Goal: Transaction & Acquisition: Obtain resource

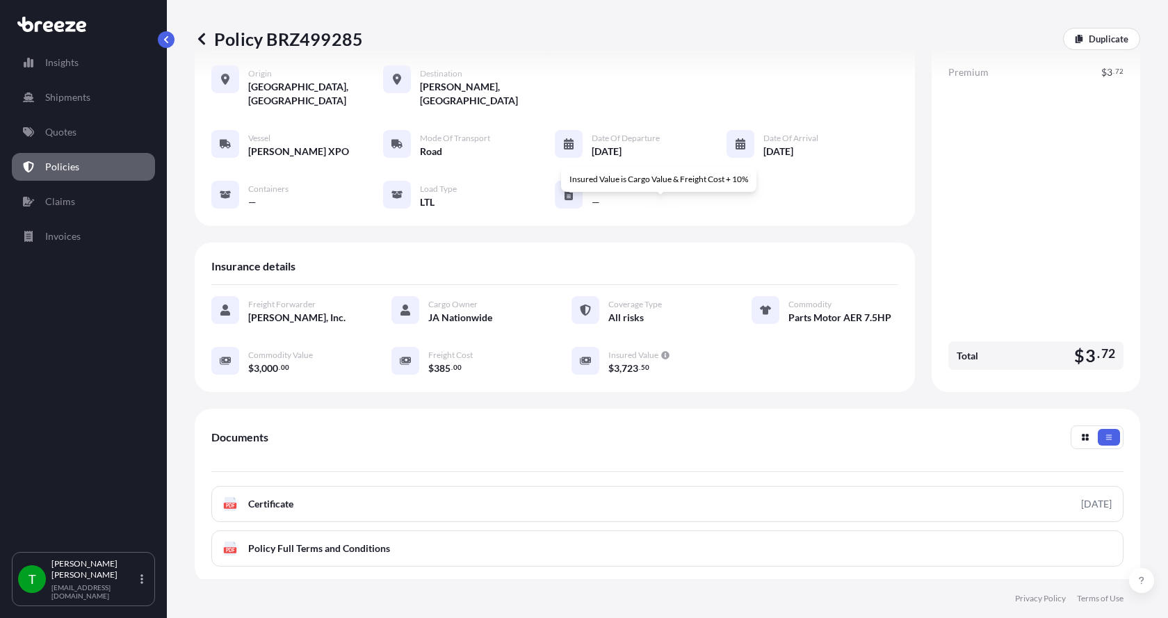
scroll to position [65, 0]
click at [60, 132] on p "Quotes" at bounding box center [60, 132] width 31 height 14
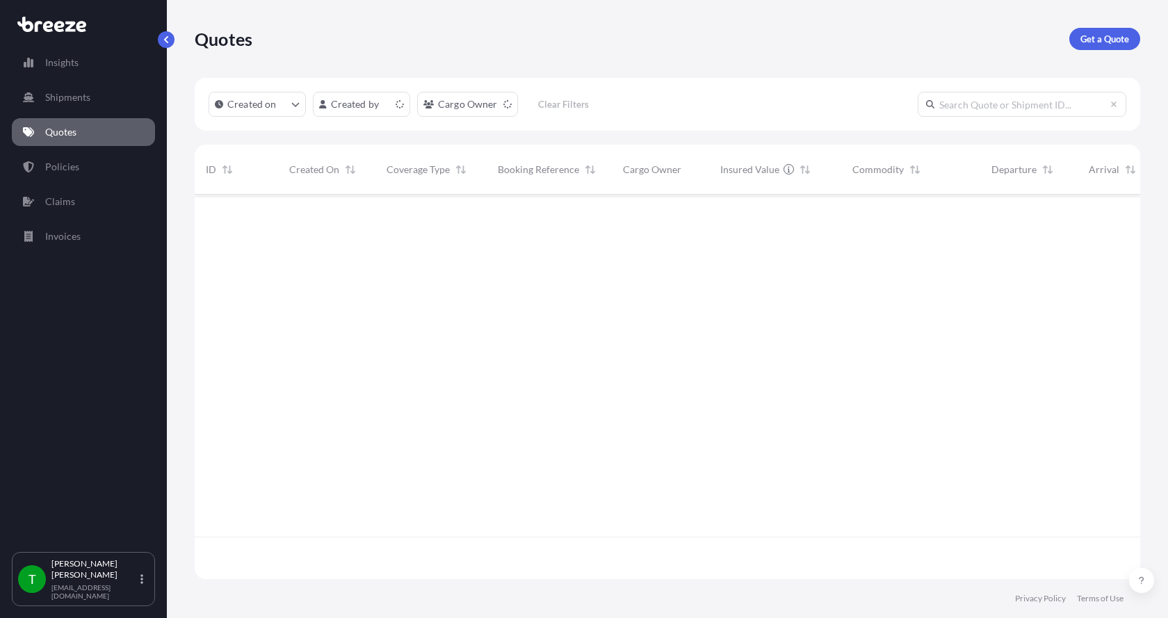
scroll to position [382, 935]
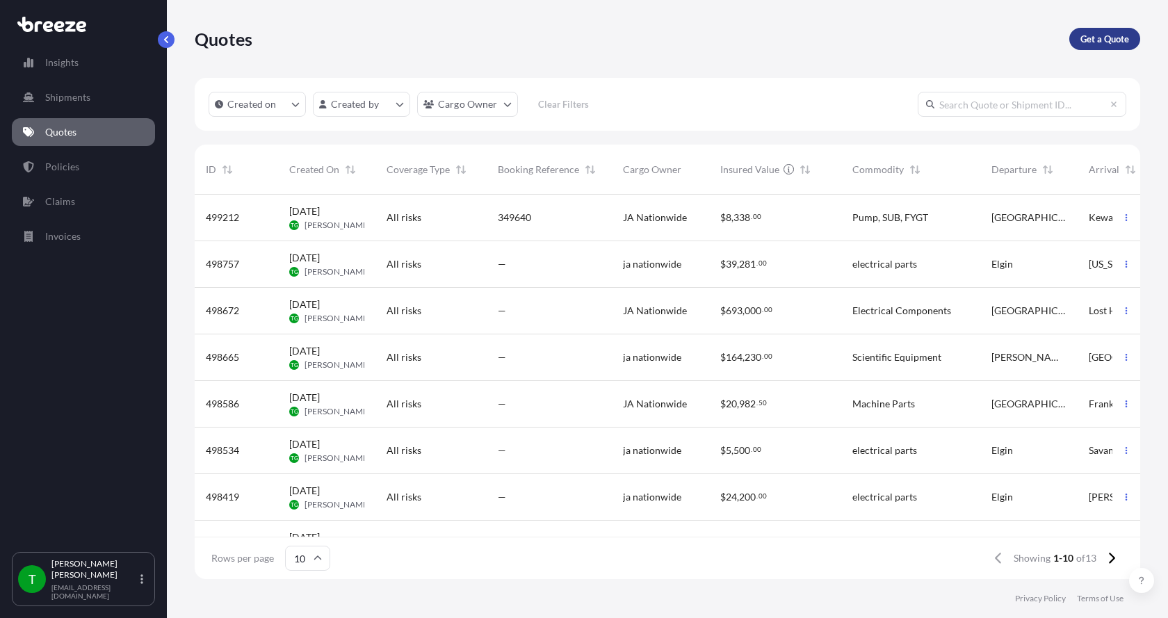
click at [1120, 35] on p "Get a Quote" at bounding box center [1105, 39] width 49 height 14
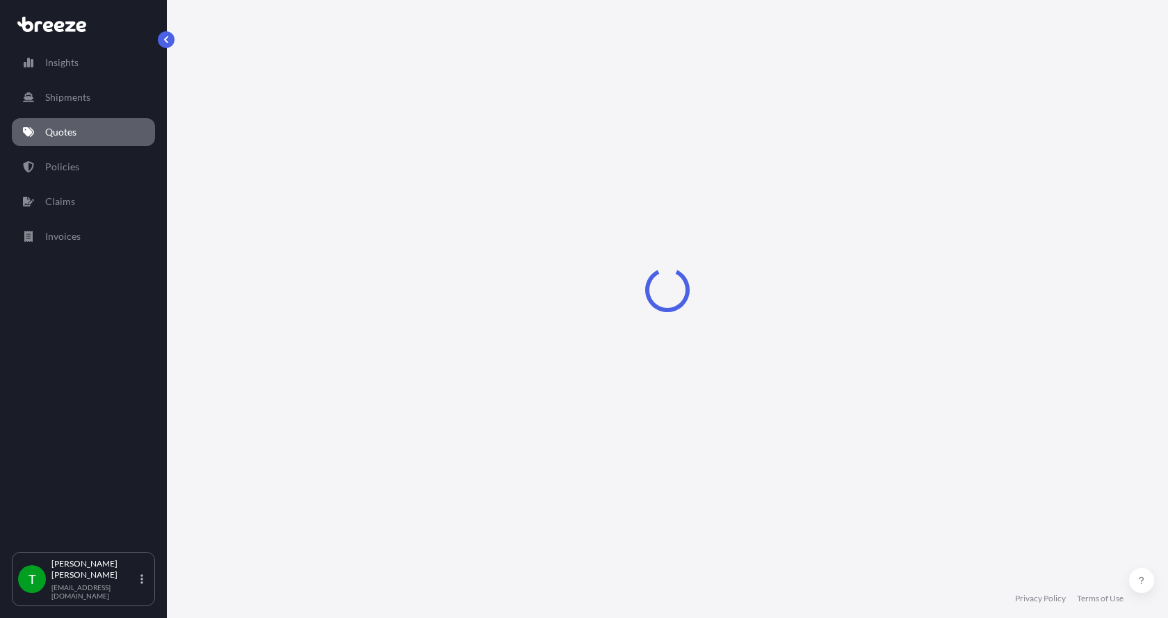
select select "Sea"
select select "1"
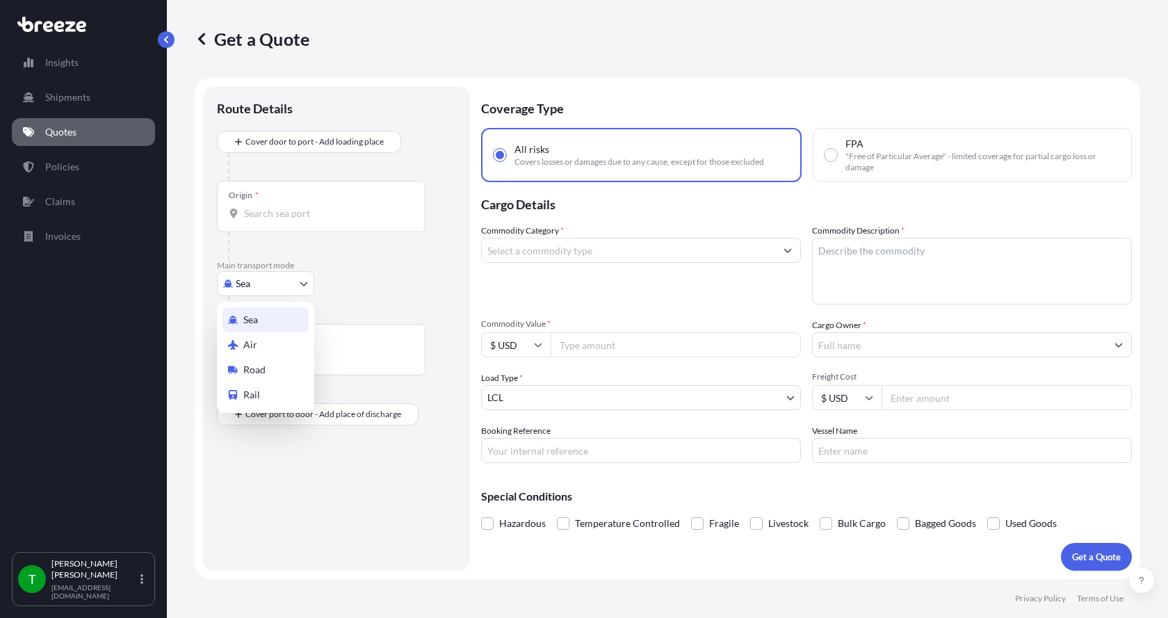
click at [264, 287] on body "Insights Shipments Quotes Policies Claims Invoices T [PERSON_NAME] [EMAIL_ADDRE…" at bounding box center [584, 309] width 1168 height 618
click at [259, 369] on span "Road" at bounding box center [254, 370] width 22 height 14
select select "Road"
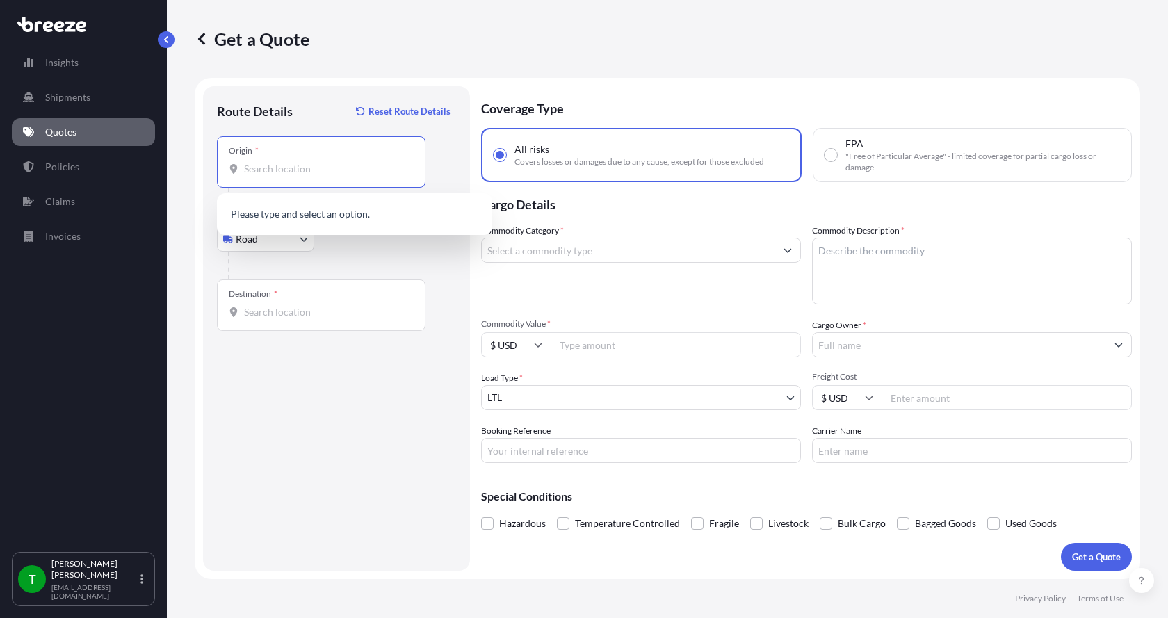
click at [278, 172] on input "Origin *" at bounding box center [326, 169] width 164 height 14
type input "60081"
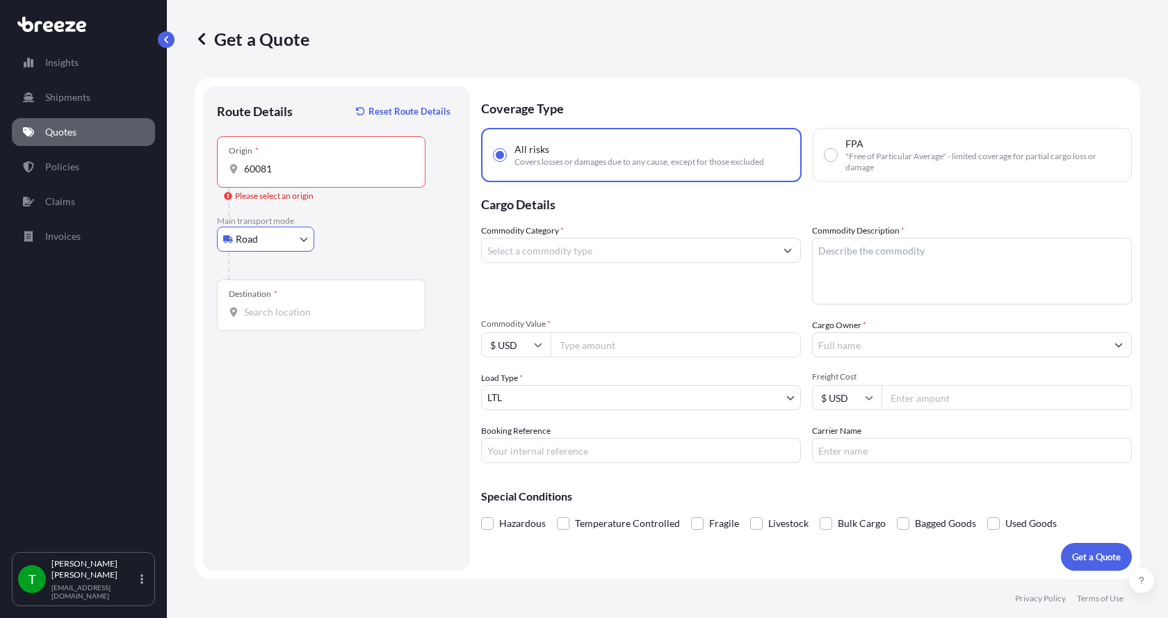
click at [280, 171] on input "60081" at bounding box center [326, 169] width 164 height 14
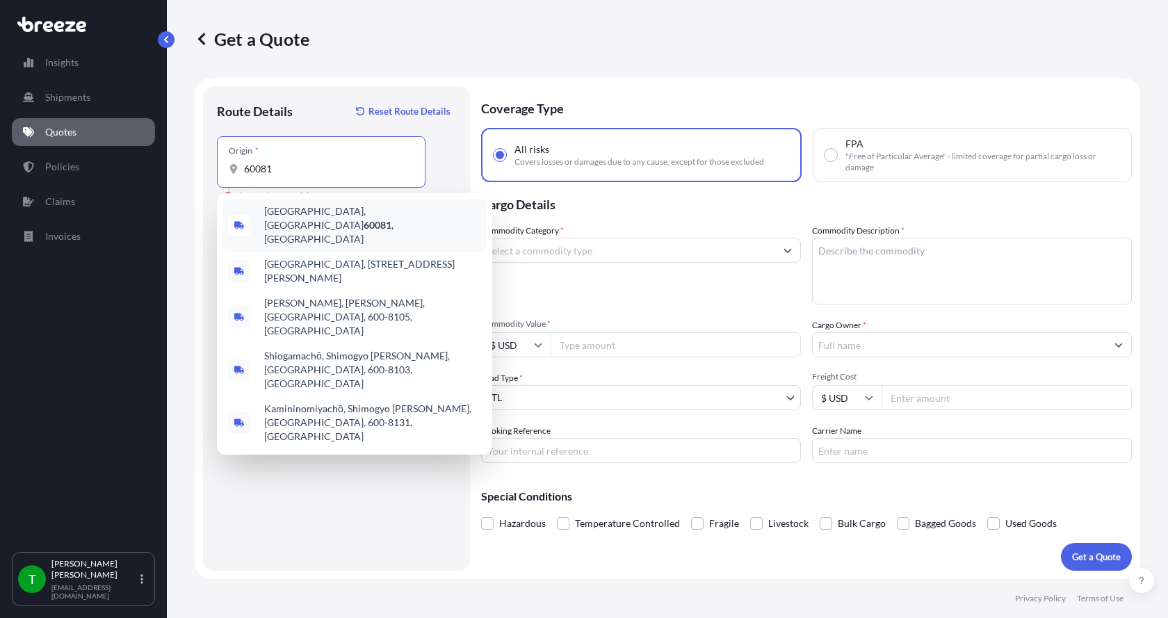
click at [294, 209] on span "[GEOGRAPHIC_DATA] , [GEOGRAPHIC_DATA]" at bounding box center [372, 225] width 217 height 42
type input "[GEOGRAPHIC_DATA], [GEOGRAPHIC_DATA]"
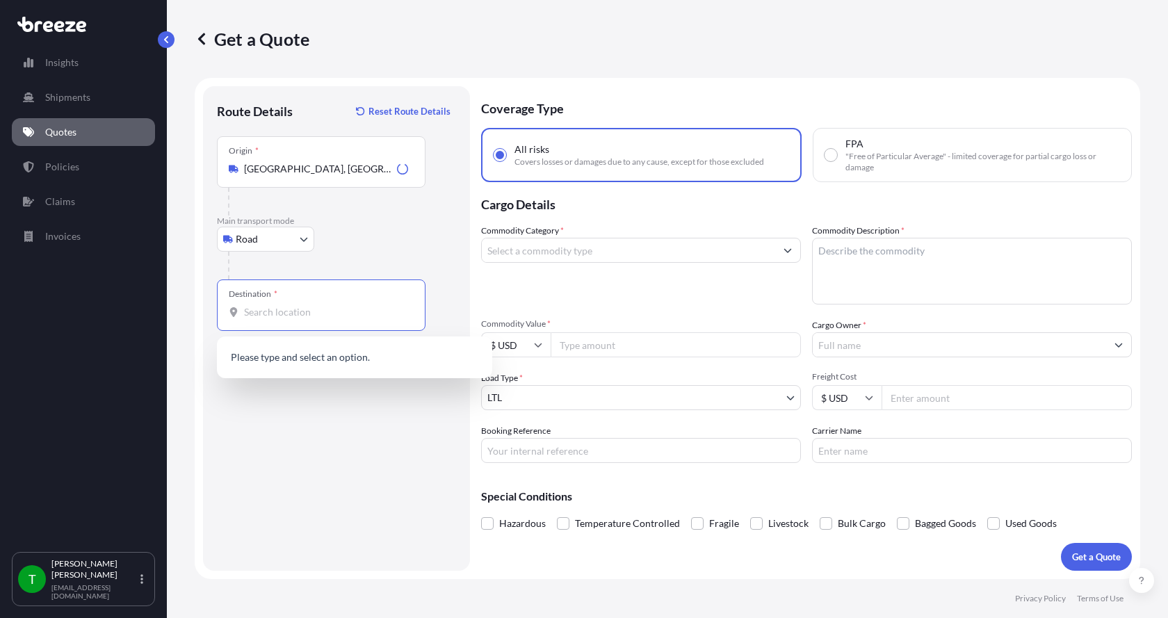
click at [260, 315] on input "Destination *" at bounding box center [326, 312] width 164 height 14
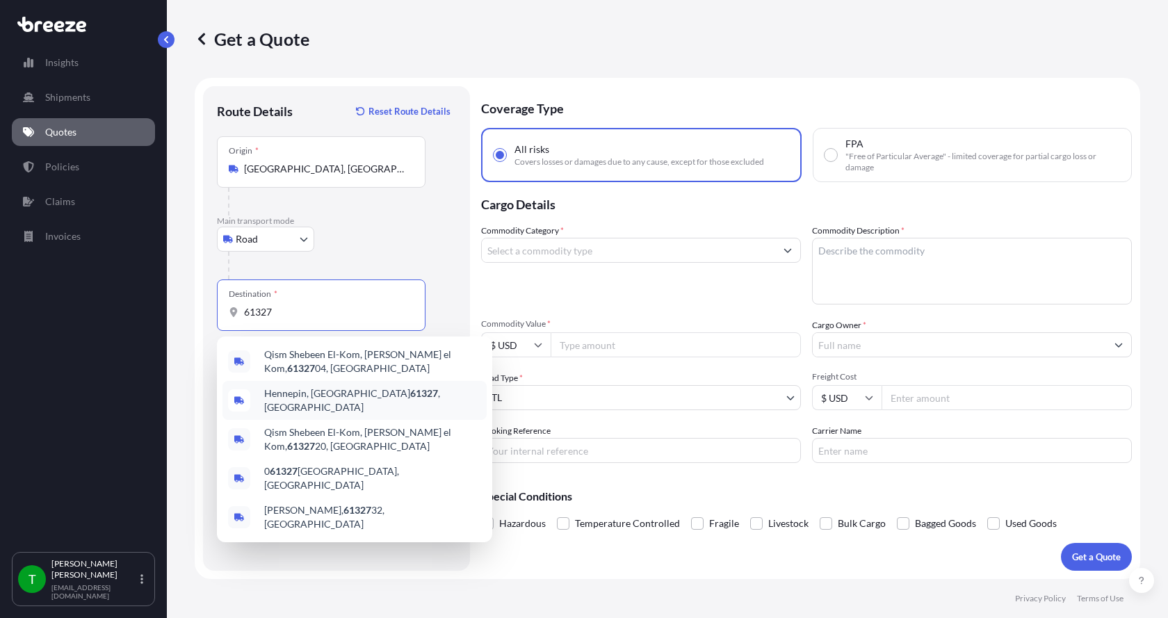
click at [290, 391] on span "Hennepin, IL 61327 , [GEOGRAPHIC_DATA]" at bounding box center [372, 401] width 217 height 28
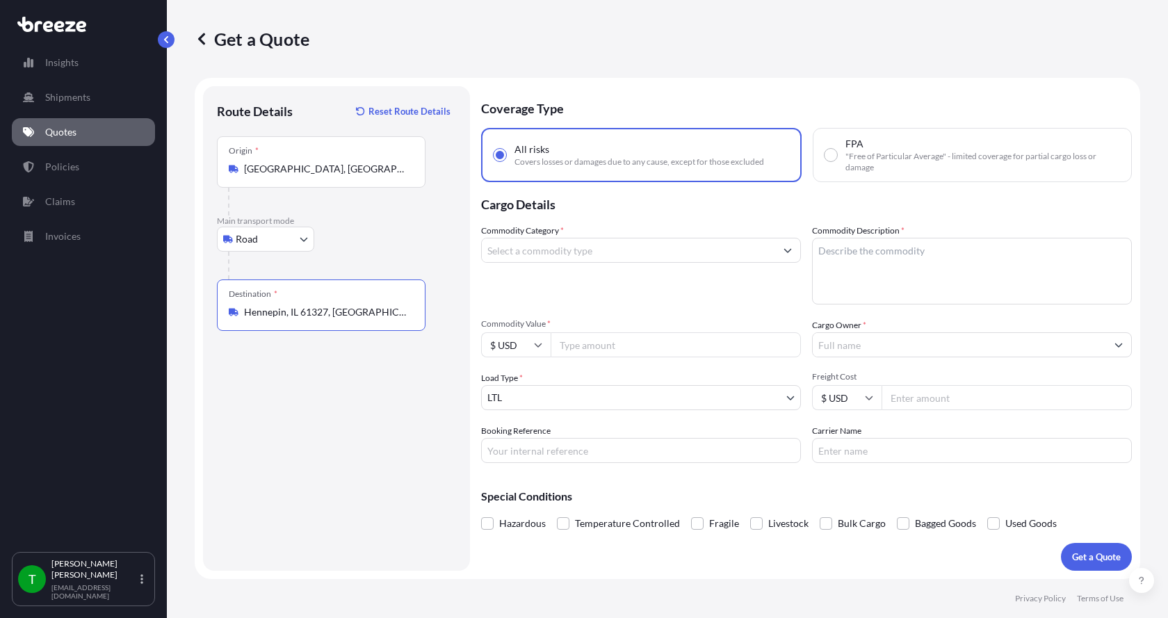
type input "Hennepin, IL 61327, [GEOGRAPHIC_DATA]"
click at [533, 252] on input "Commodity Category *" at bounding box center [629, 250] width 294 height 25
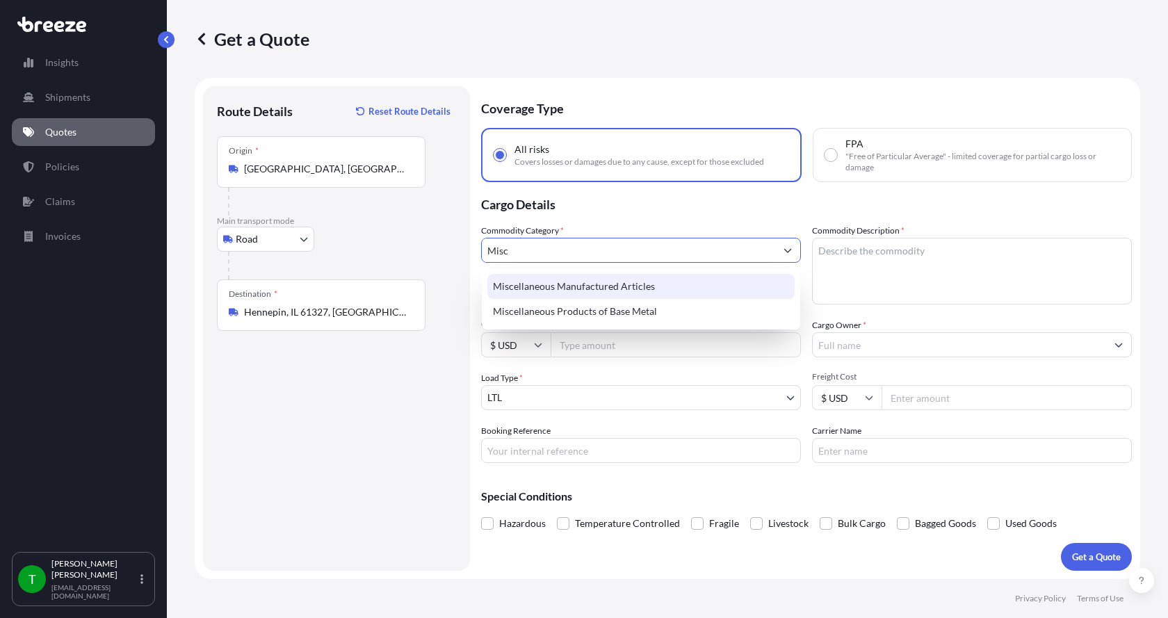
click at [543, 285] on div "Miscellaneous Manufactured Articles" at bounding box center [641, 286] width 307 height 25
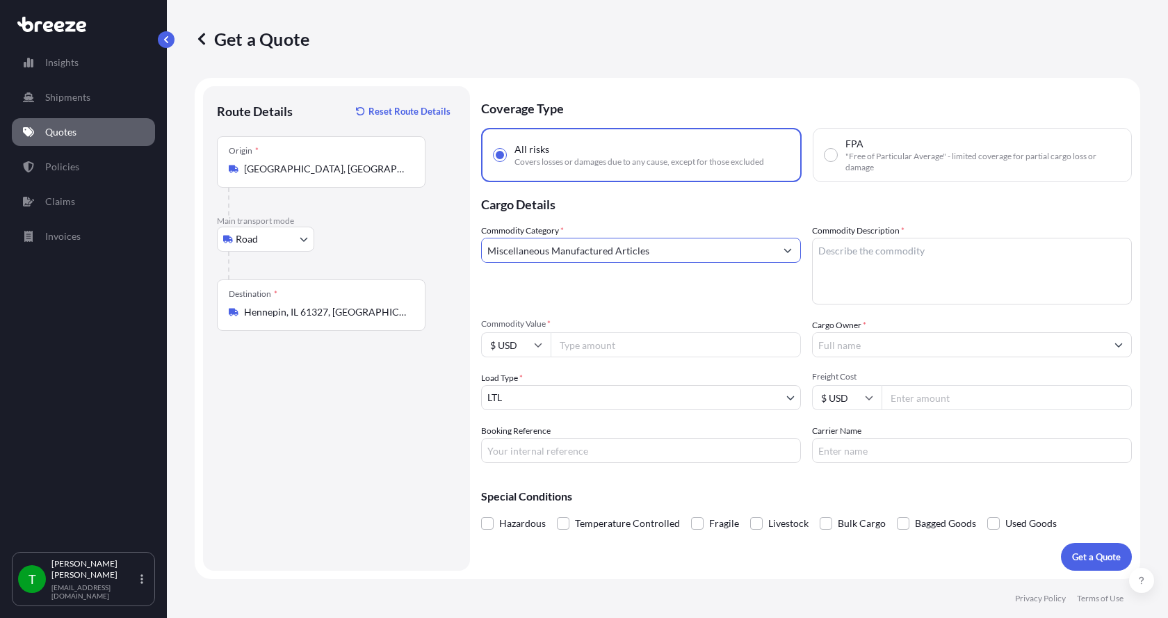
type input "Miscellaneous Manufactured Articles"
click at [865, 248] on textarea "Commodity Description *" at bounding box center [972, 271] width 320 height 67
type textarea "Flange"
click at [638, 346] on input "Commodity Value *" at bounding box center [676, 344] width 250 height 25
click at [641, 346] on input "Commodity Value *" at bounding box center [676, 344] width 250 height 25
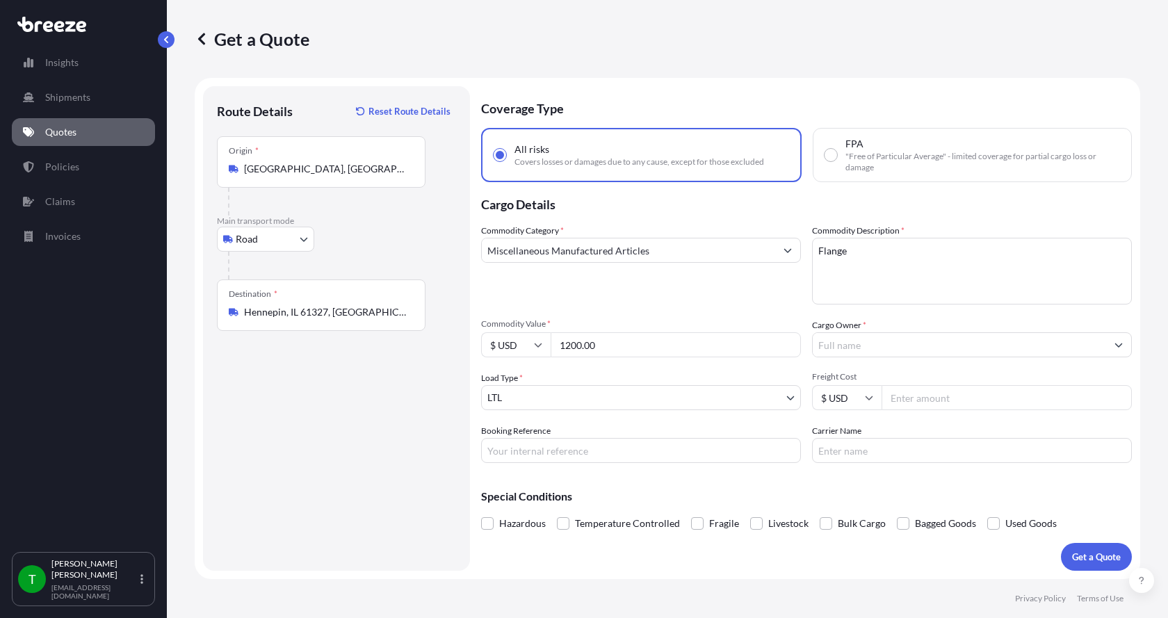
type input "1200.00"
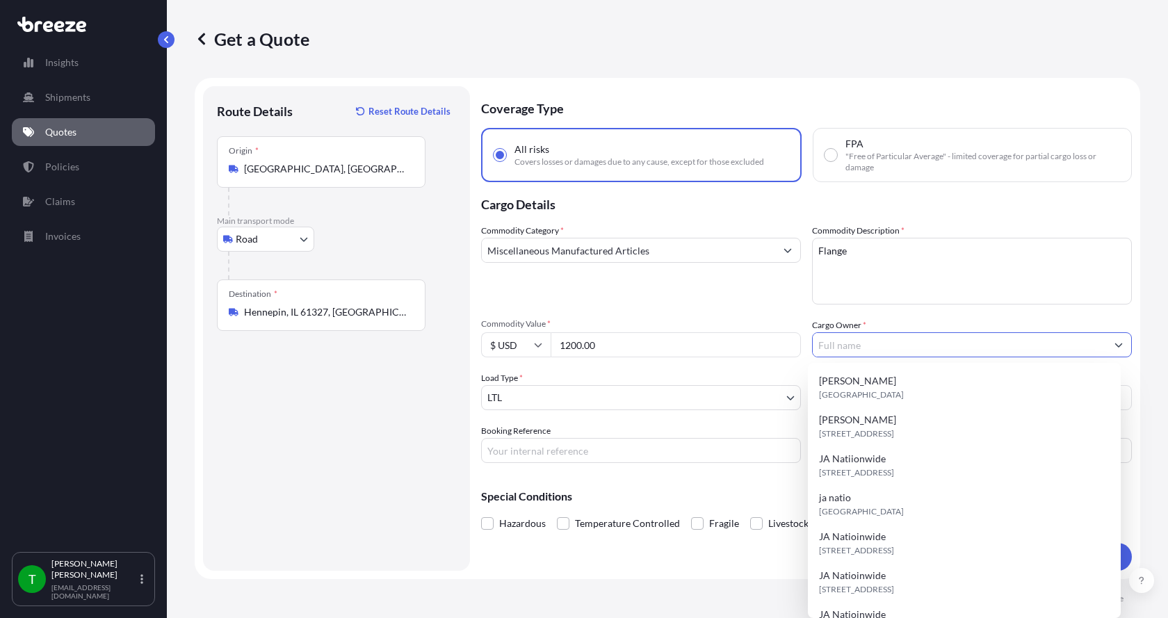
click at [868, 346] on input "Cargo Owner *" at bounding box center [960, 344] width 294 height 25
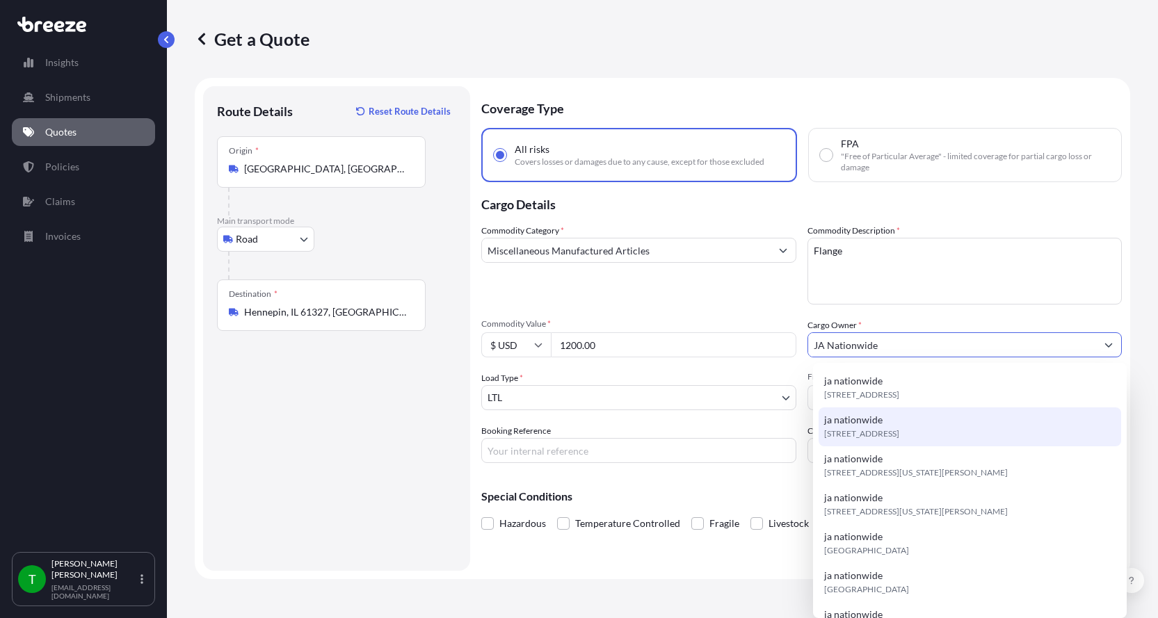
type input "JA Nationwide"
click at [611, 453] on input "Booking Reference" at bounding box center [638, 450] width 315 height 25
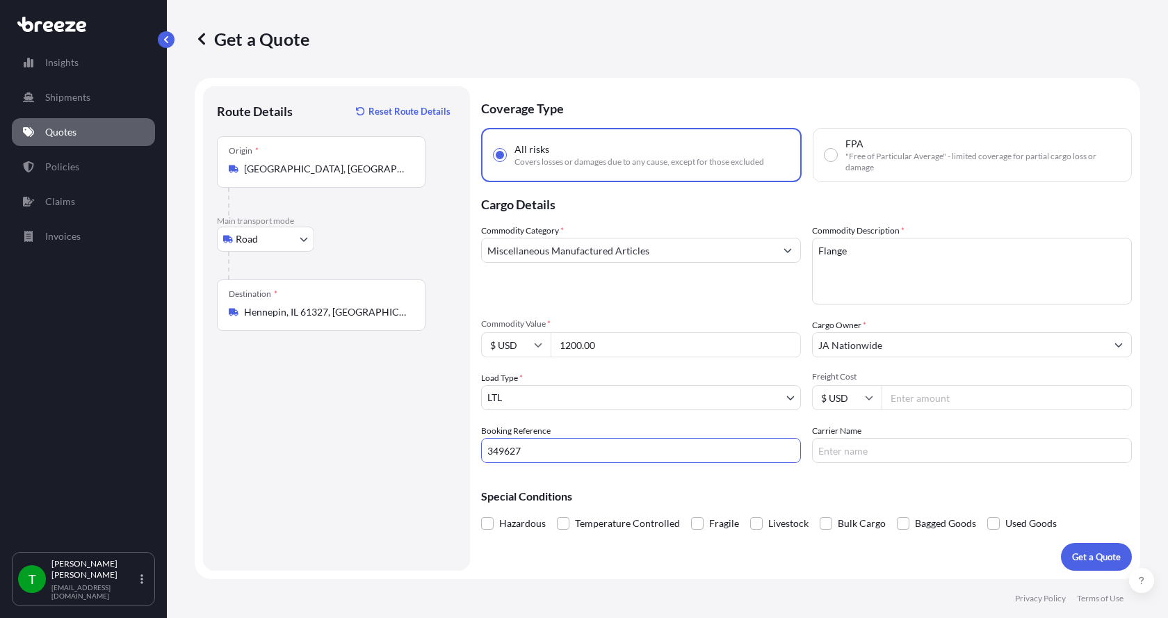
type input "349627"
click at [910, 398] on input "Freight Cost" at bounding box center [1007, 397] width 250 height 25
type input "600.00"
click at [866, 448] on input "Carrier Name" at bounding box center [972, 450] width 320 height 25
type input "[GEOGRAPHIC_DATA]"
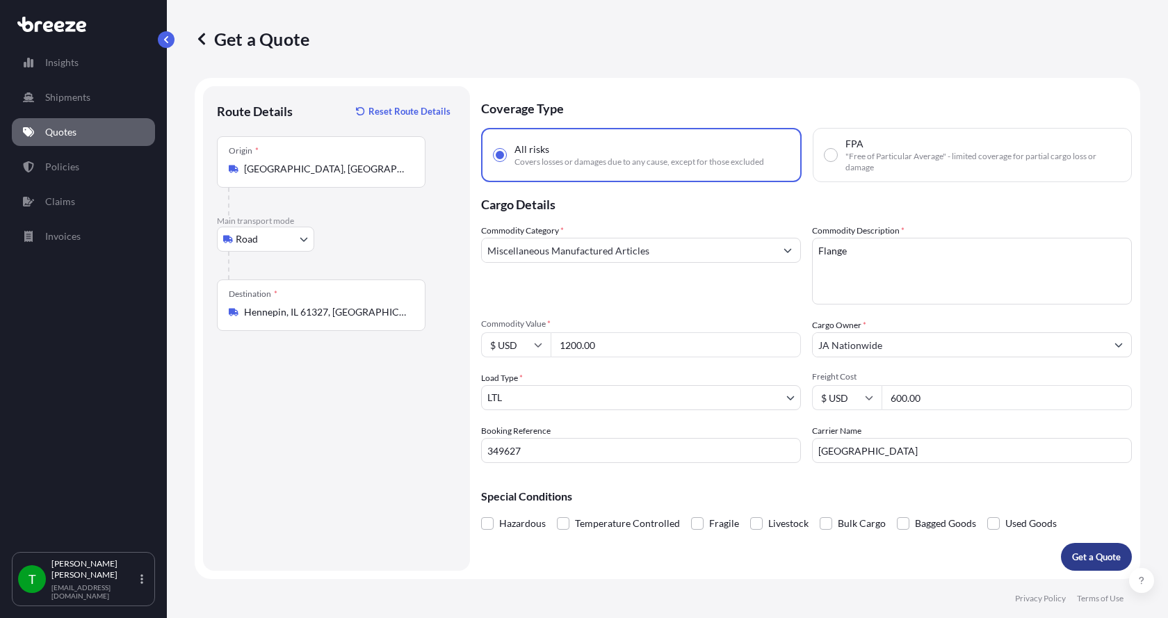
click at [1091, 559] on p "Get a Quote" at bounding box center [1096, 557] width 49 height 14
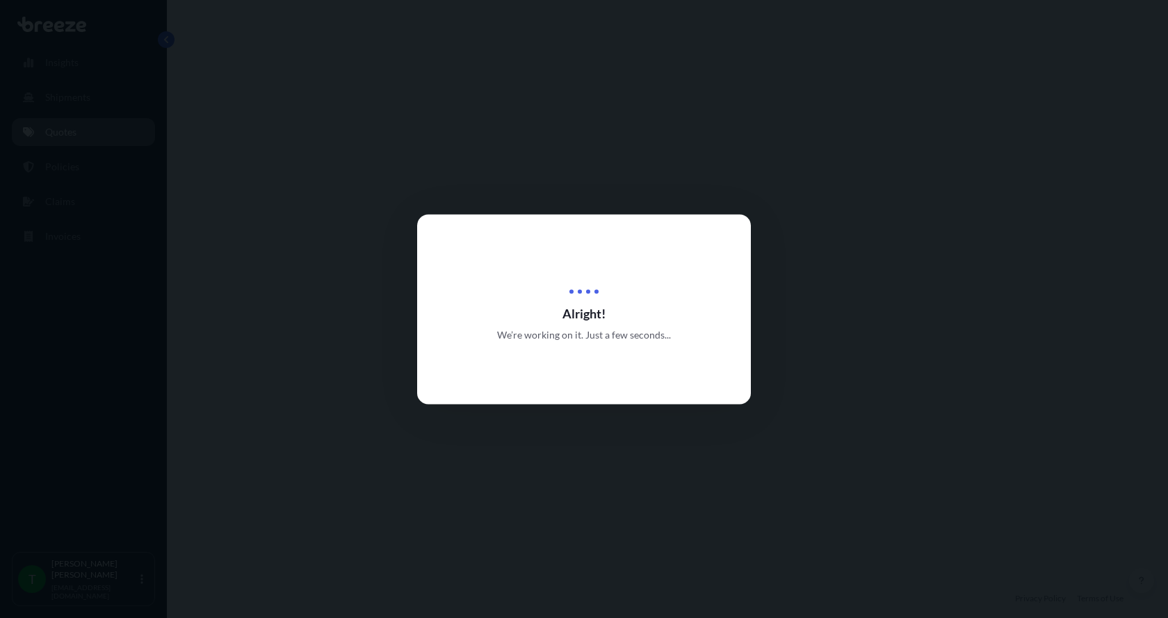
select select "Road"
select select "1"
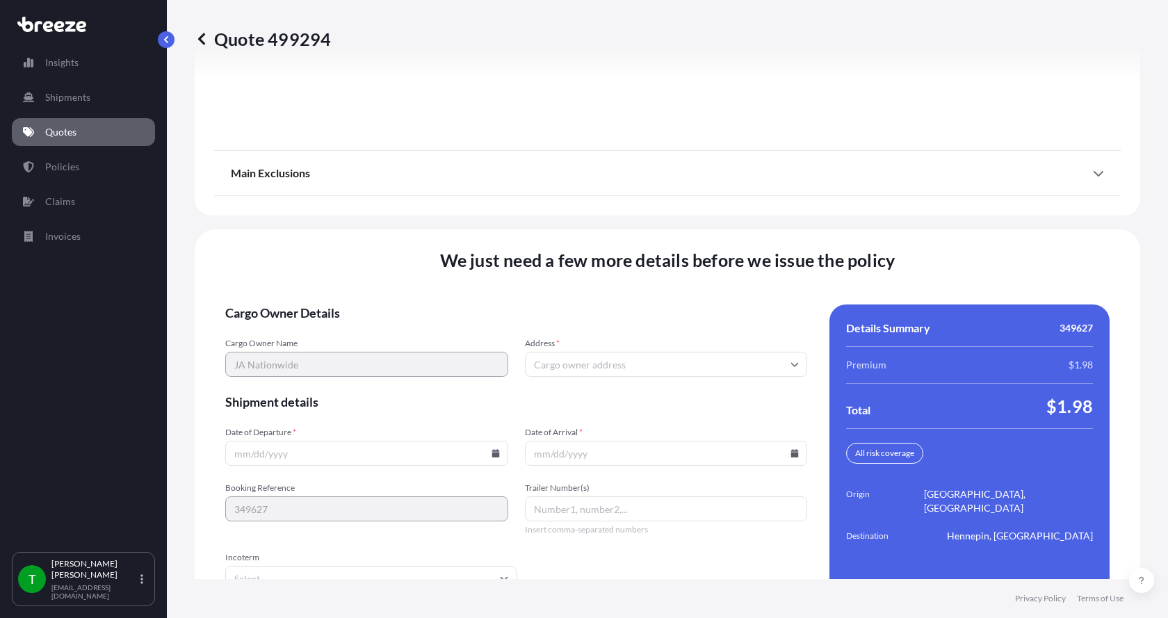
scroll to position [1830, 0]
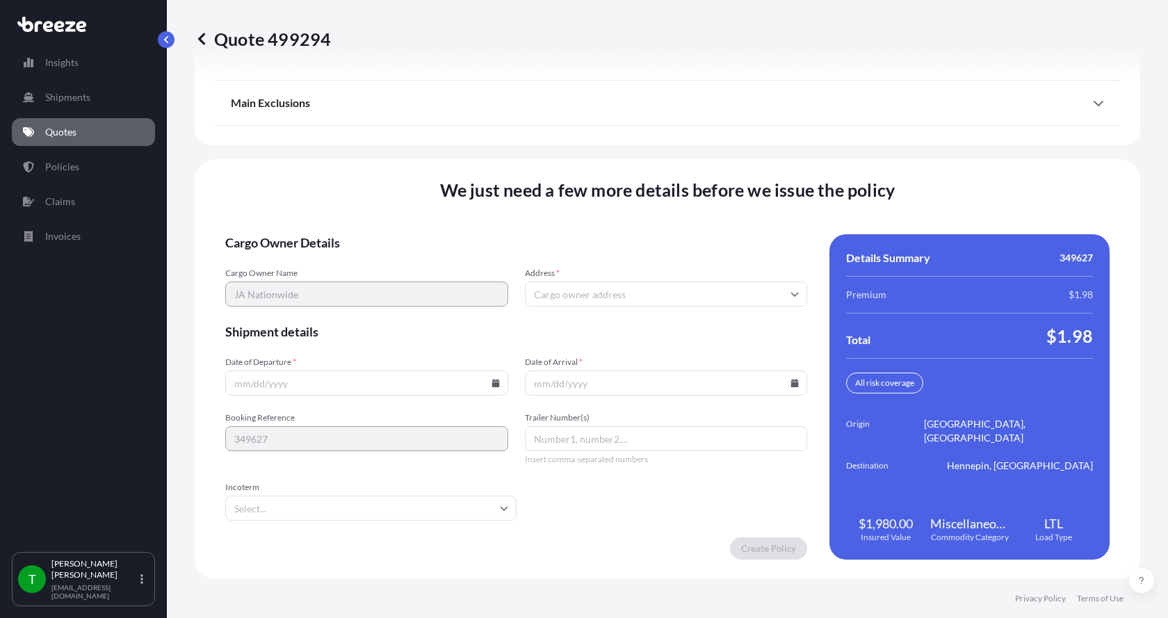
click at [585, 291] on input "Address *" at bounding box center [666, 294] width 283 height 25
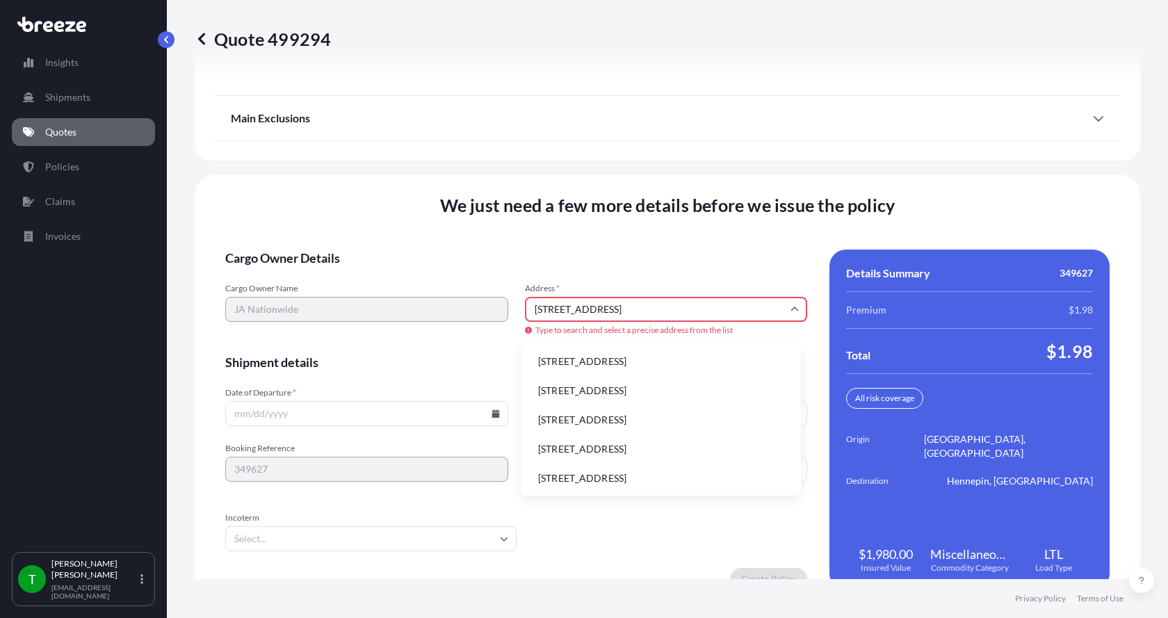
click at [582, 364] on li "[STREET_ADDRESS]" at bounding box center [661, 361] width 268 height 26
type input "[STREET_ADDRESS]"
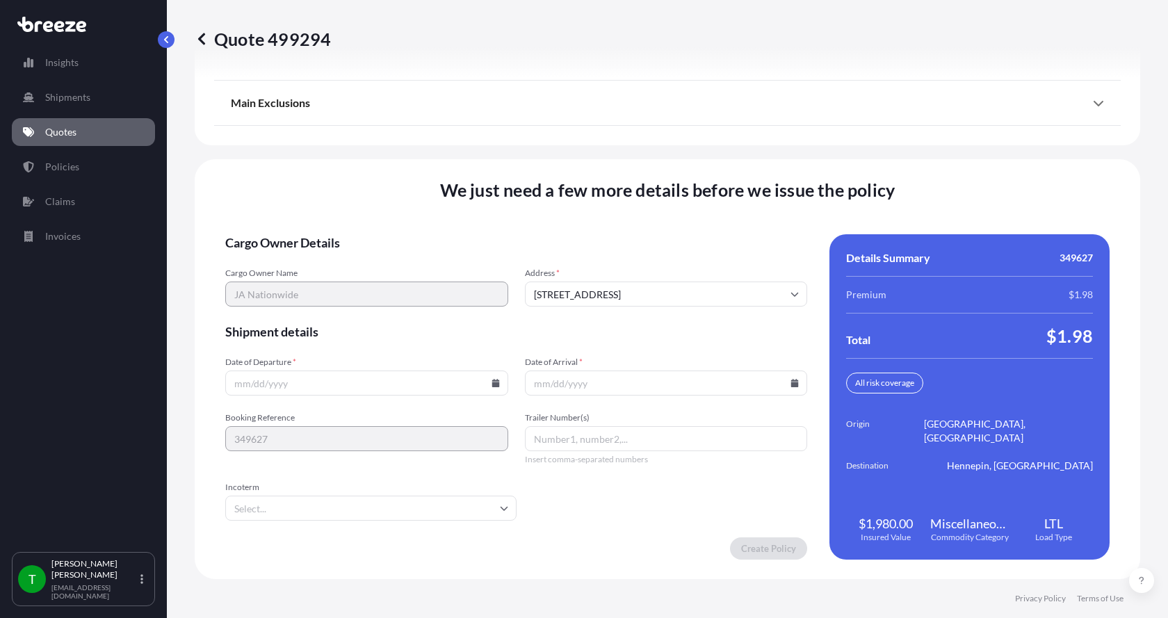
click at [495, 382] on icon at bounding box center [496, 383] width 8 height 8
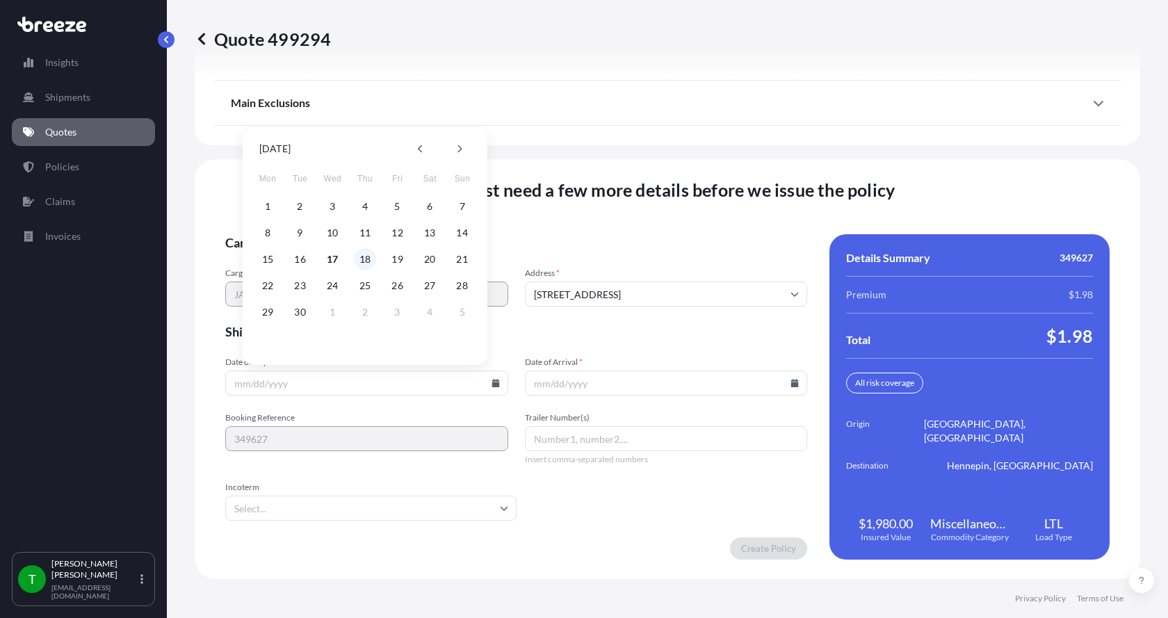
click at [368, 261] on button "18" at bounding box center [365, 259] width 22 height 22
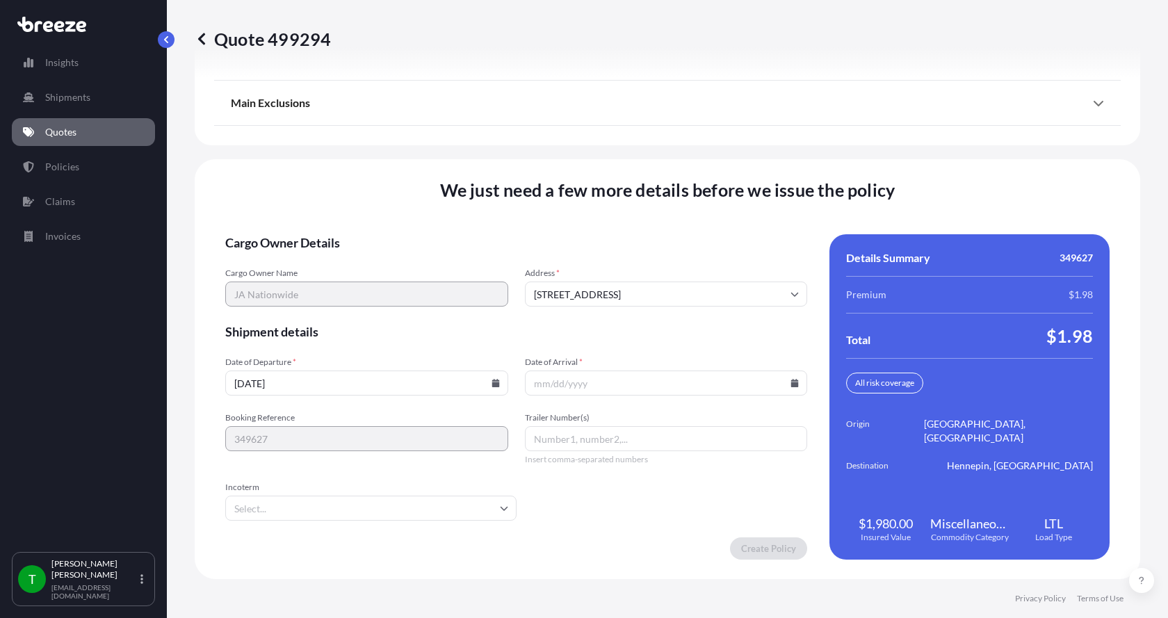
type input "[DATE]"
click at [368, 300] on button "18" at bounding box center [365, 306] width 17 height 13
click at [792, 383] on icon at bounding box center [796, 383] width 8 height 8
click at [564, 291] on button "22" at bounding box center [564, 286] width 22 height 22
type input "[DATE]"
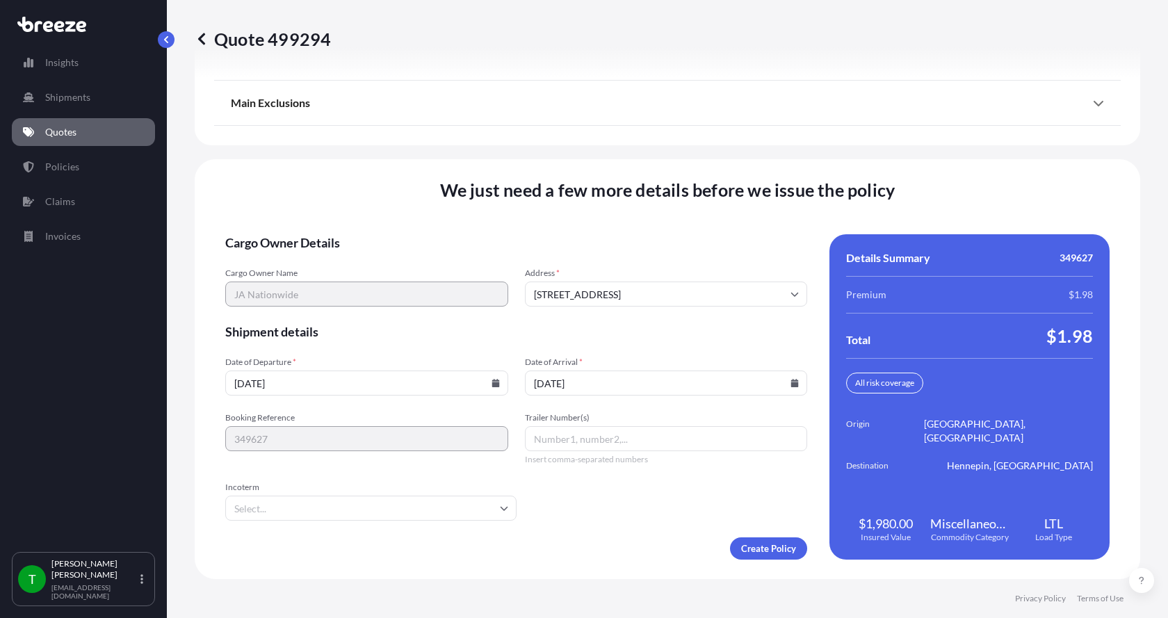
click at [580, 314] on button "22" at bounding box center [588, 320] width 17 height 13
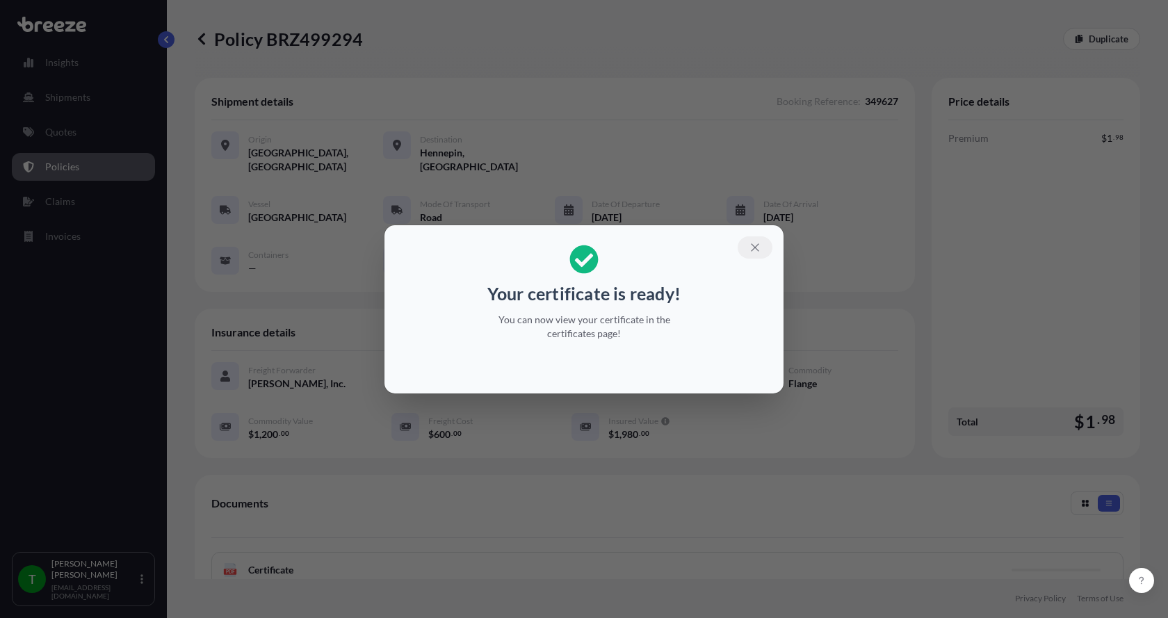
click at [753, 246] on icon "button" at bounding box center [755, 247] width 13 height 13
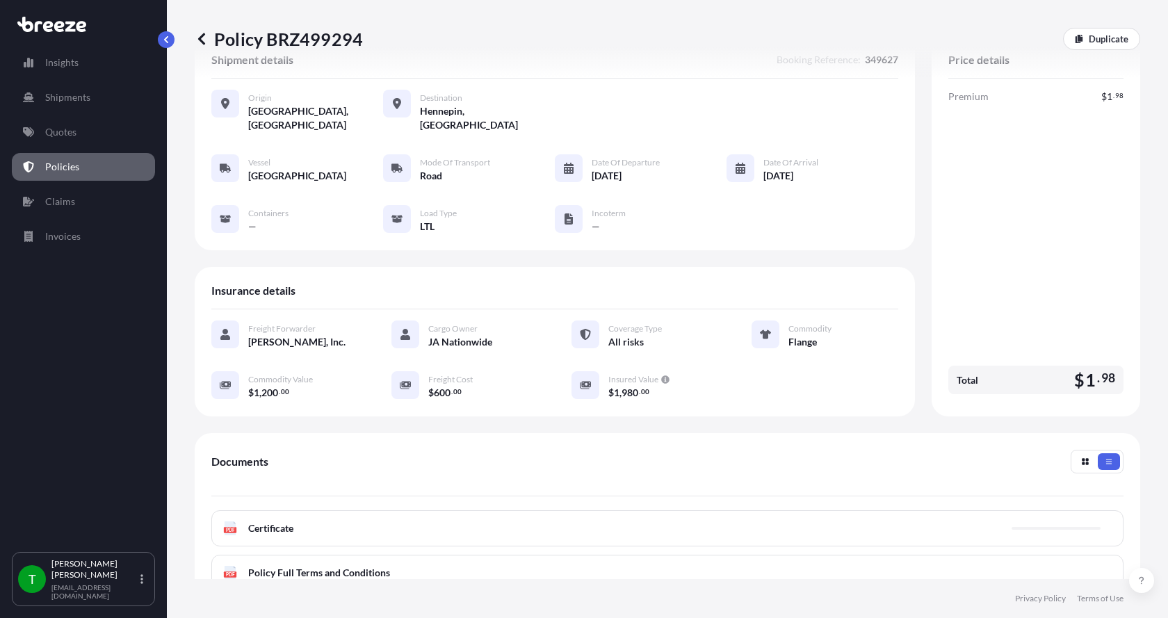
scroll to position [204, 0]
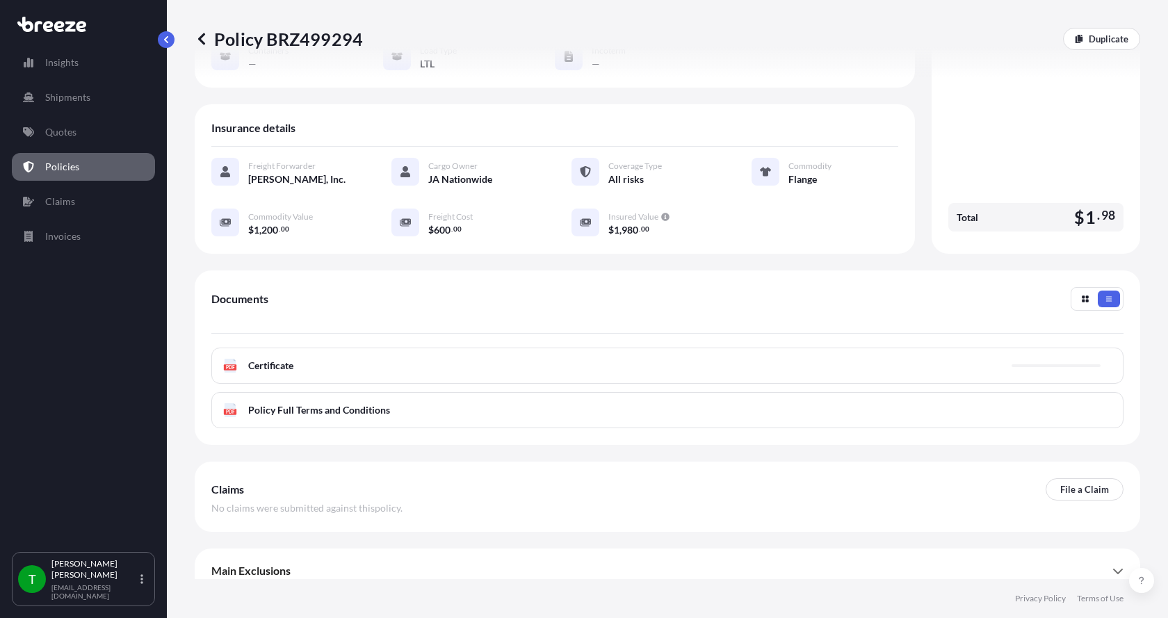
click at [282, 359] on span "Certificate" at bounding box center [270, 366] width 45 height 14
click at [234, 365] on text "PDF" at bounding box center [230, 367] width 9 height 5
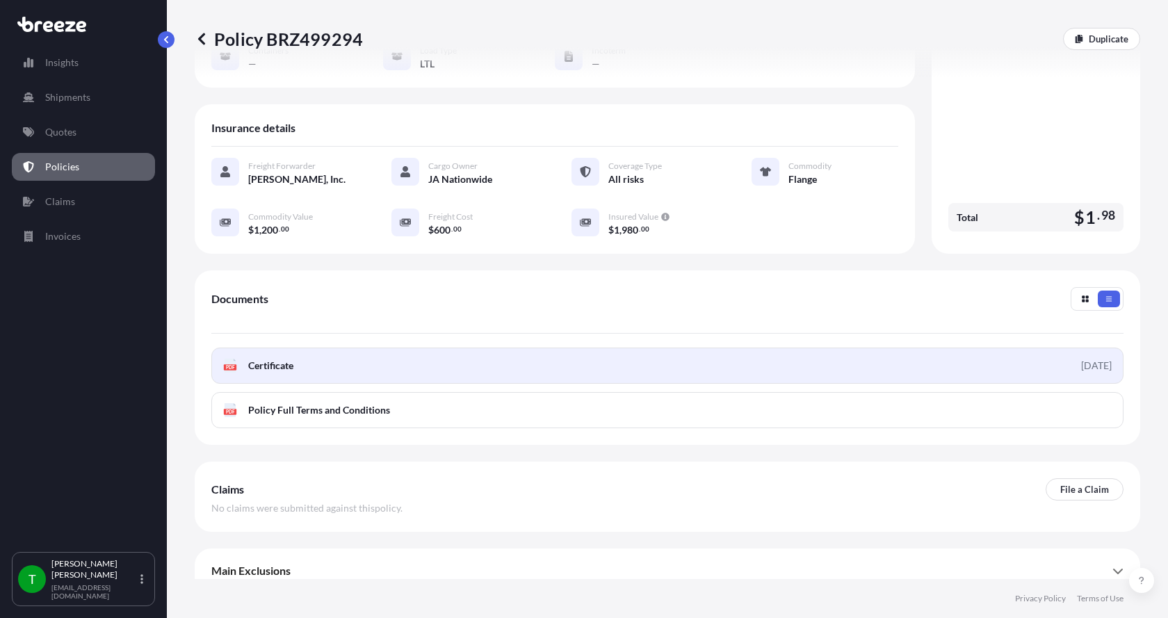
click at [230, 365] on text "PDF" at bounding box center [230, 367] width 9 height 5
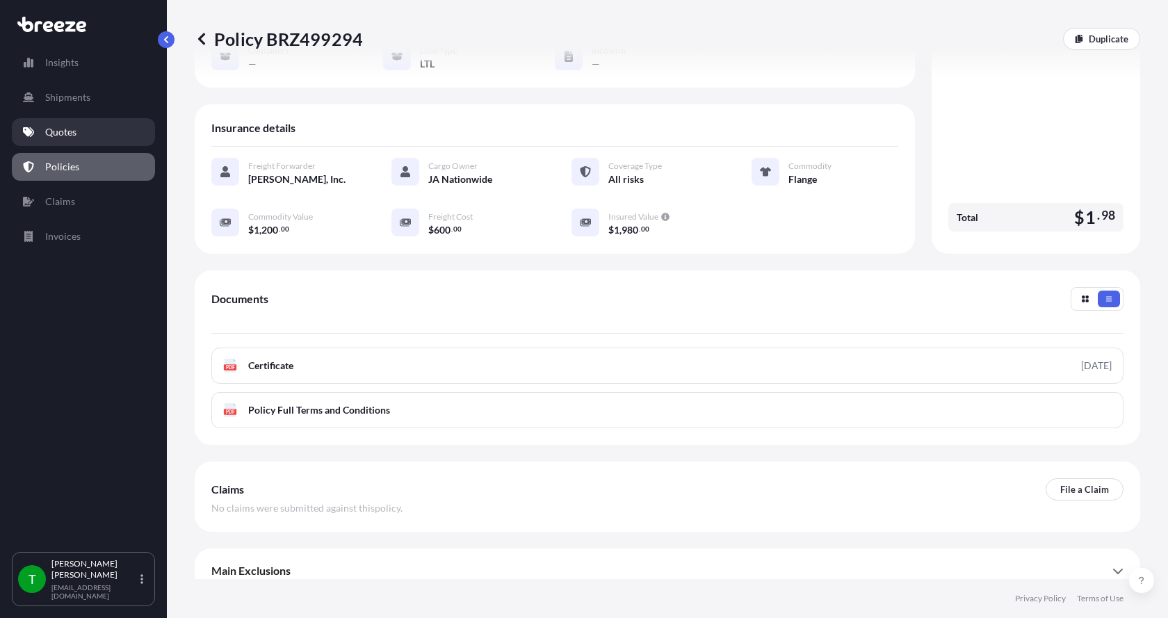
click at [53, 136] on p "Quotes" at bounding box center [60, 132] width 31 height 14
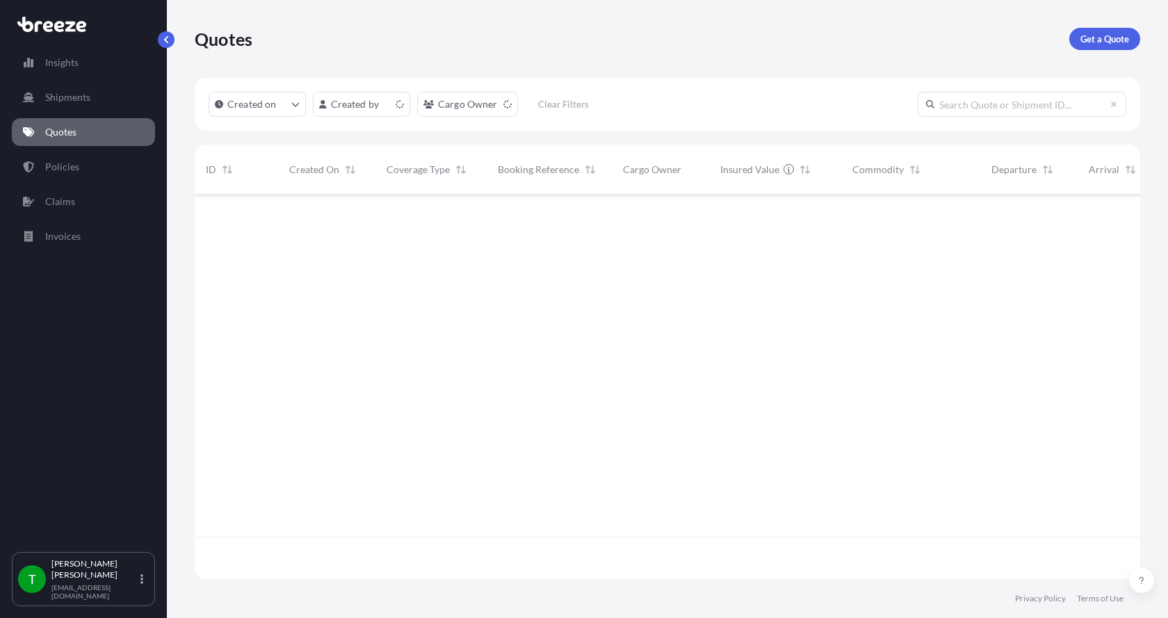
scroll to position [382, 935]
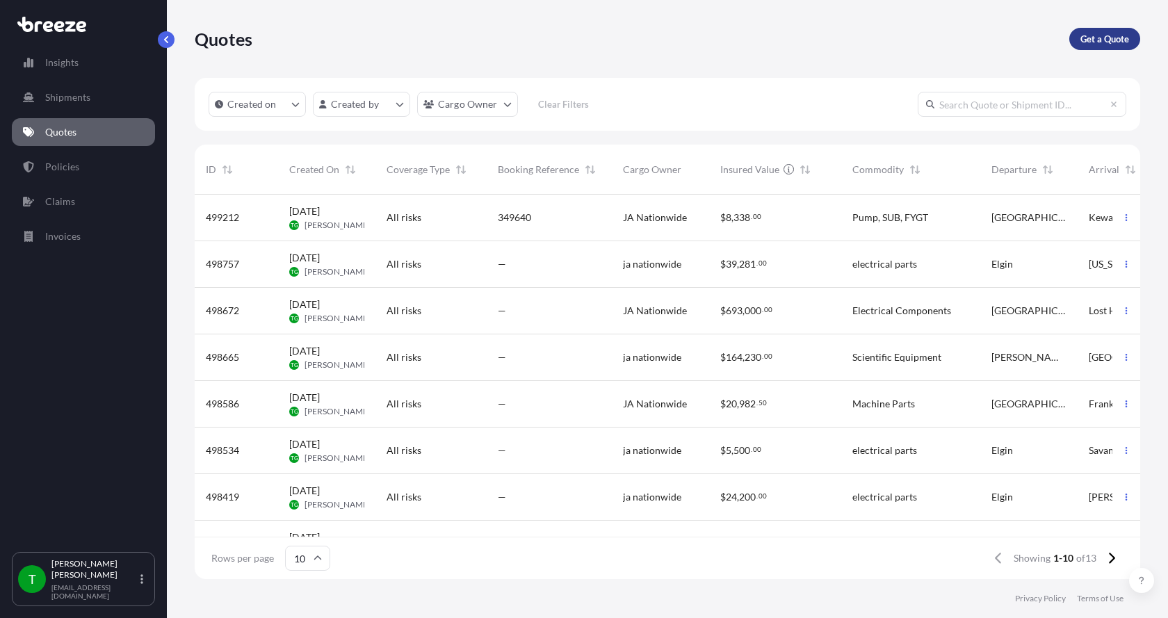
click at [1114, 31] on link "Get a Quote" at bounding box center [1105, 39] width 71 height 22
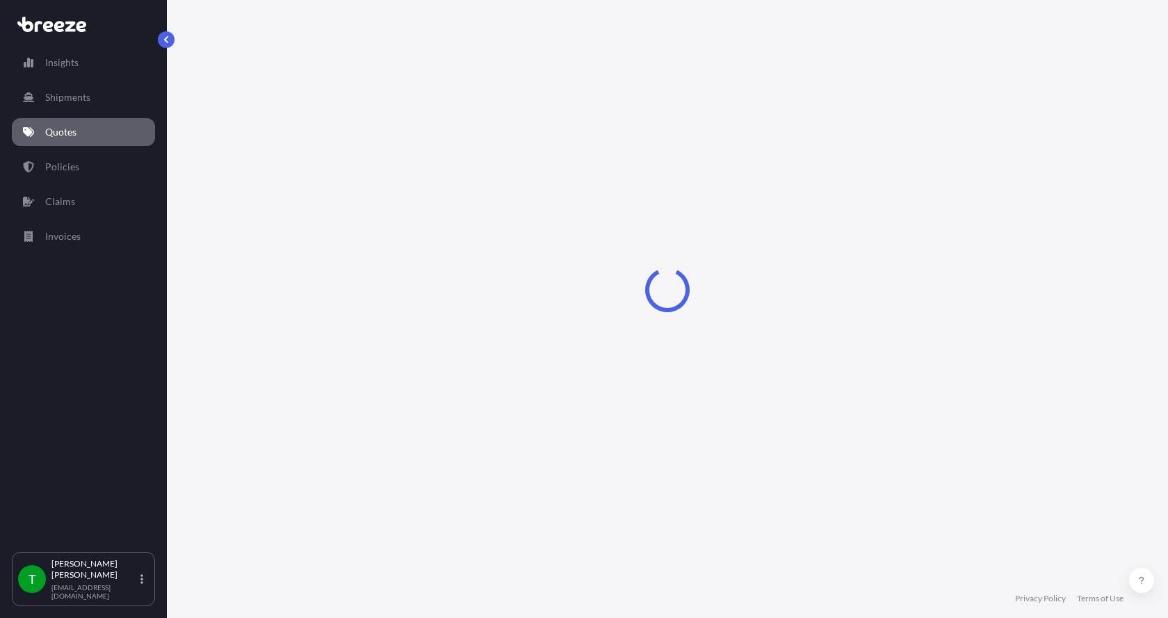
select select "Sea"
select select "1"
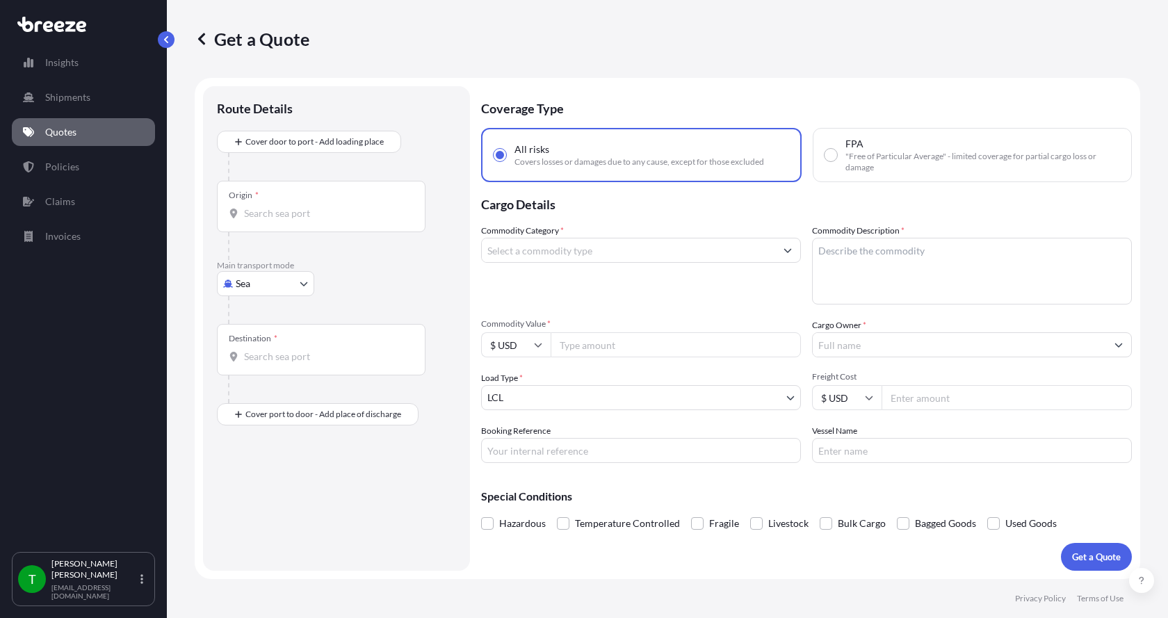
click at [276, 282] on body "Insights Shipments Quotes Policies Claims Invoices T [PERSON_NAME] [EMAIL_ADDRE…" at bounding box center [584, 309] width 1168 height 618
click at [262, 372] on span "Road" at bounding box center [254, 370] width 22 height 14
select select "Road"
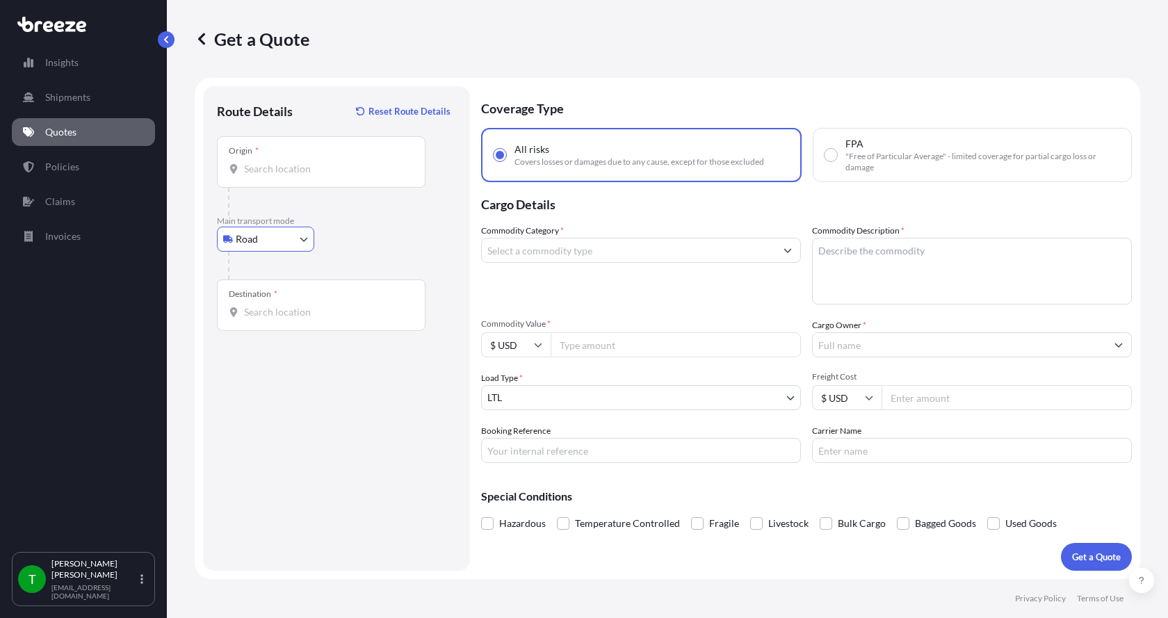
click at [260, 170] on input "Origin *" at bounding box center [326, 169] width 164 height 14
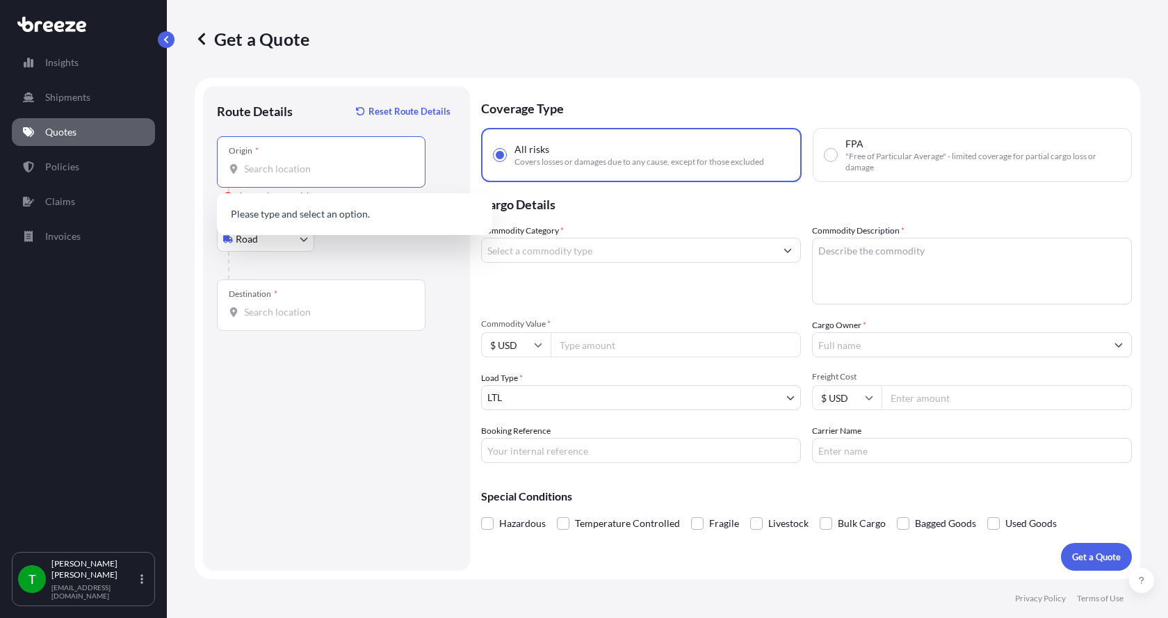
click at [278, 175] on input "Origin * Please select an origin" at bounding box center [326, 169] width 164 height 14
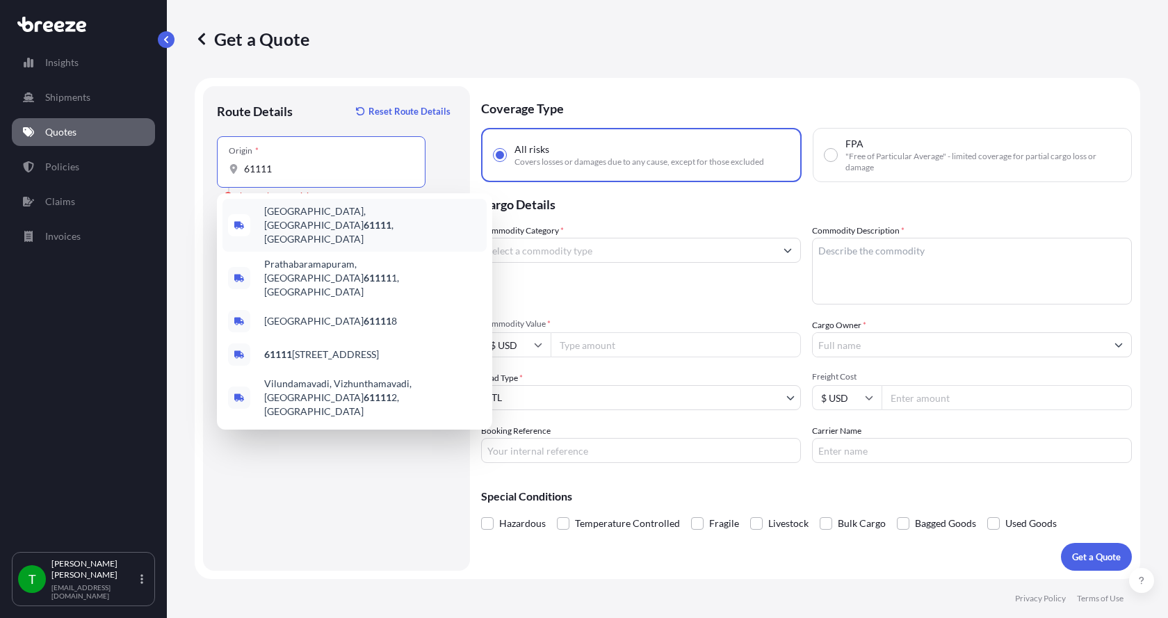
click at [300, 216] on span "[GEOGRAPHIC_DATA] , [GEOGRAPHIC_DATA]" at bounding box center [372, 225] width 217 height 42
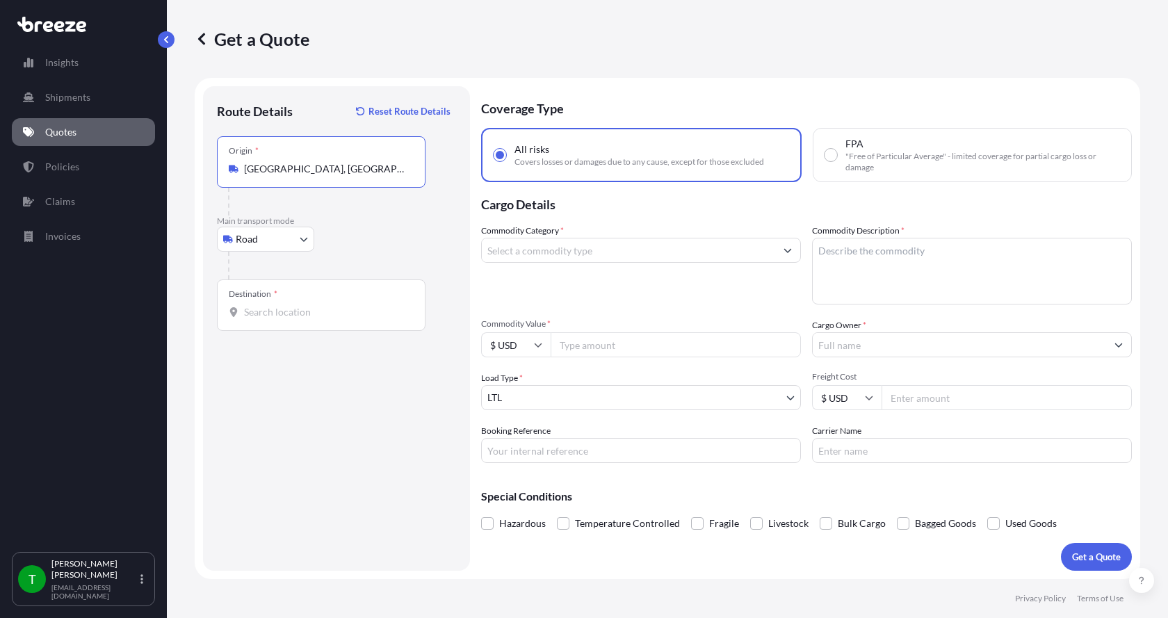
type input "[GEOGRAPHIC_DATA], [GEOGRAPHIC_DATA]"
click at [252, 310] on input "Destination *" at bounding box center [326, 312] width 164 height 14
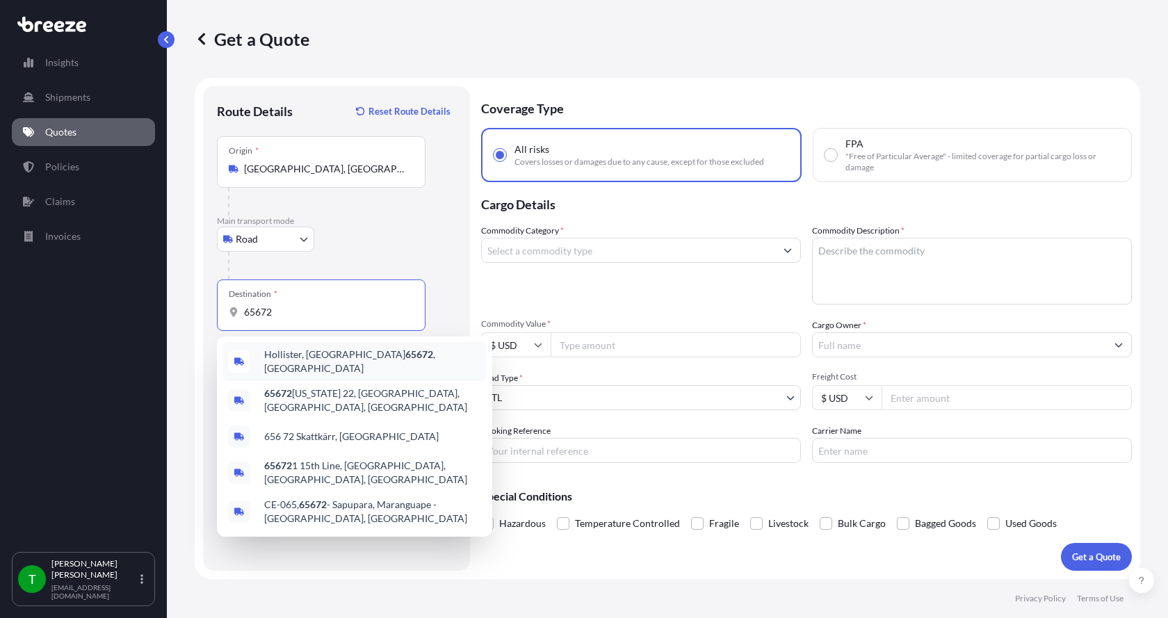
click at [289, 357] on span "Hollister, MO 65672 , [GEOGRAPHIC_DATA]" at bounding box center [372, 362] width 217 height 28
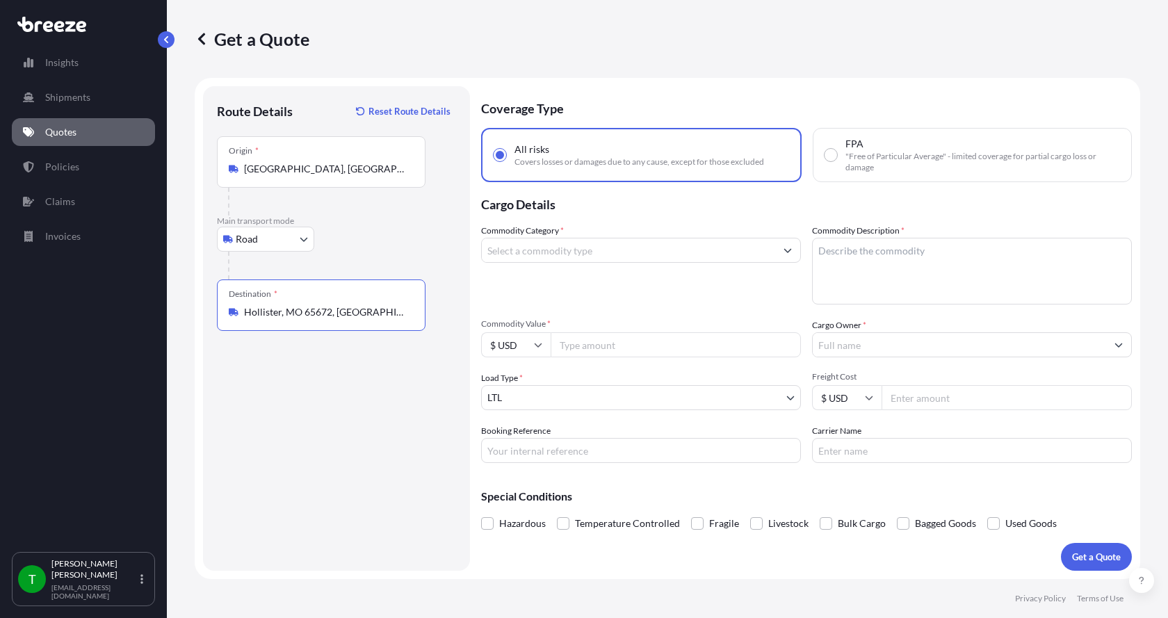
type input "Hollister, MO 65672, [GEOGRAPHIC_DATA]"
click at [513, 249] on input "Commodity Category *" at bounding box center [629, 250] width 294 height 25
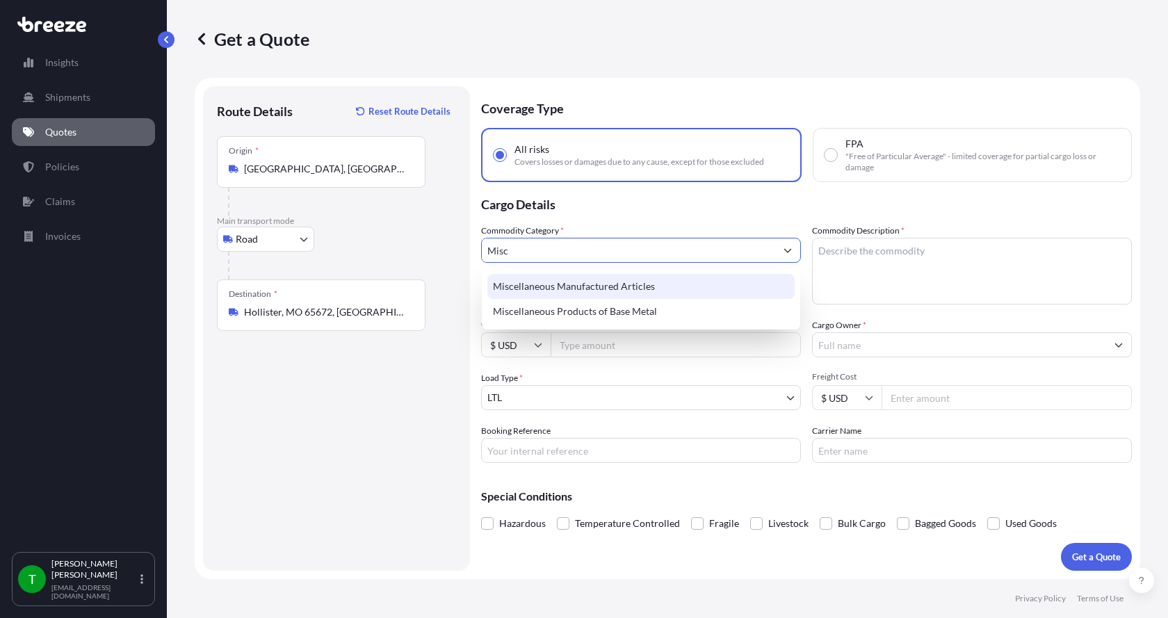
click at [533, 282] on div "Miscellaneous Manufactured Articles" at bounding box center [641, 286] width 307 height 25
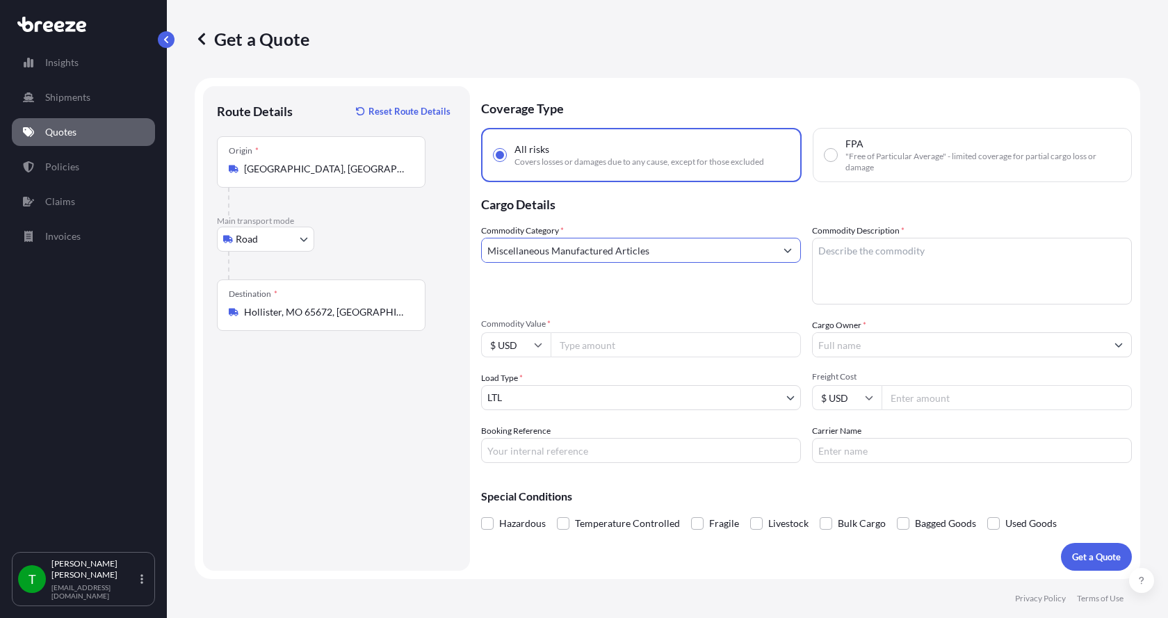
type input "Miscellaneous Manufactured Articles"
click at [837, 247] on textarea "Commodity Description *" at bounding box center [972, 271] width 320 height 67
type textarea "Valve, 6", ball"
click at [652, 352] on input "Commodity Value *" at bounding box center [676, 344] width 250 height 25
click at [608, 351] on input "Commodity Value *" at bounding box center [676, 344] width 250 height 25
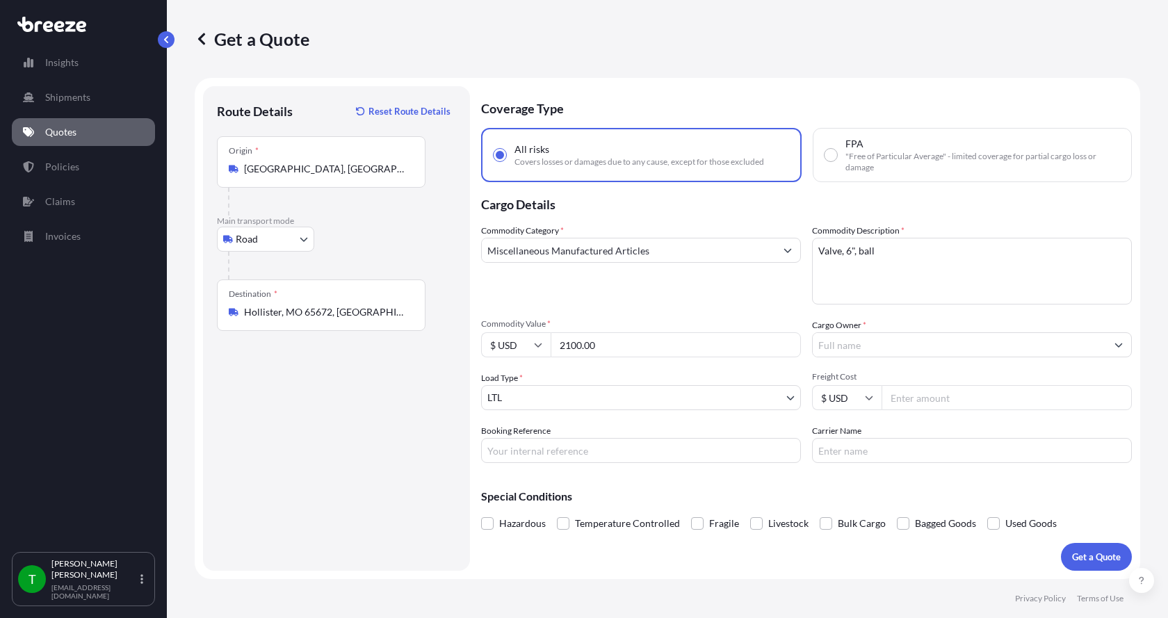
type input "2100.00"
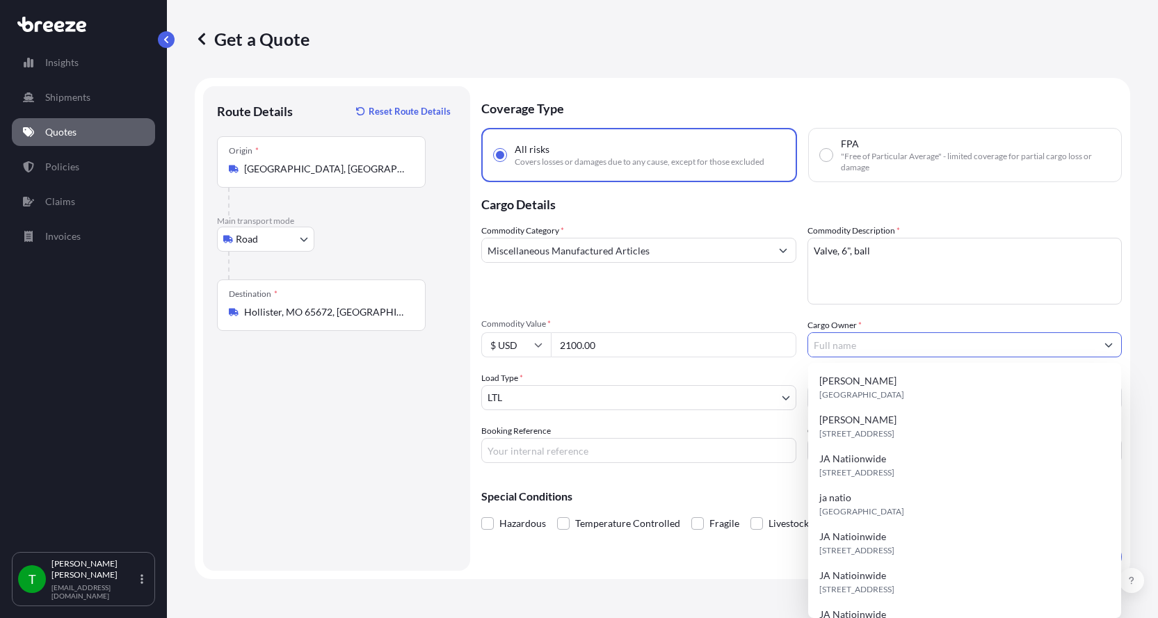
click at [842, 340] on input "Cargo Owner *" at bounding box center [952, 344] width 289 height 25
type input "JA Nationwide"
click at [614, 451] on input "Booking Reference" at bounding box center [638, 450] width 315 height 25
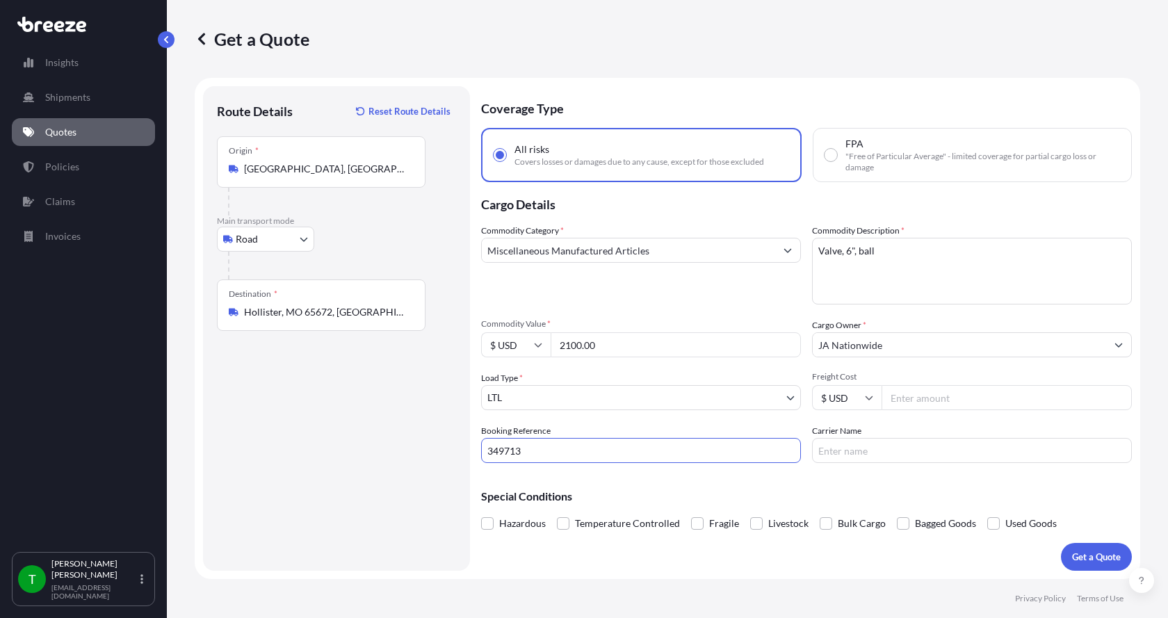
type input "349713"
click at [914, 401] on input "Freight Cost" at bounding box center [1007, 397] width 250 height 25
type input "290.00"
click at [887, 458] on input "Carrier Name" at bounding box center [972, 450] width 320 height 25
type input "[GEOGRAPHIC_DATA]"
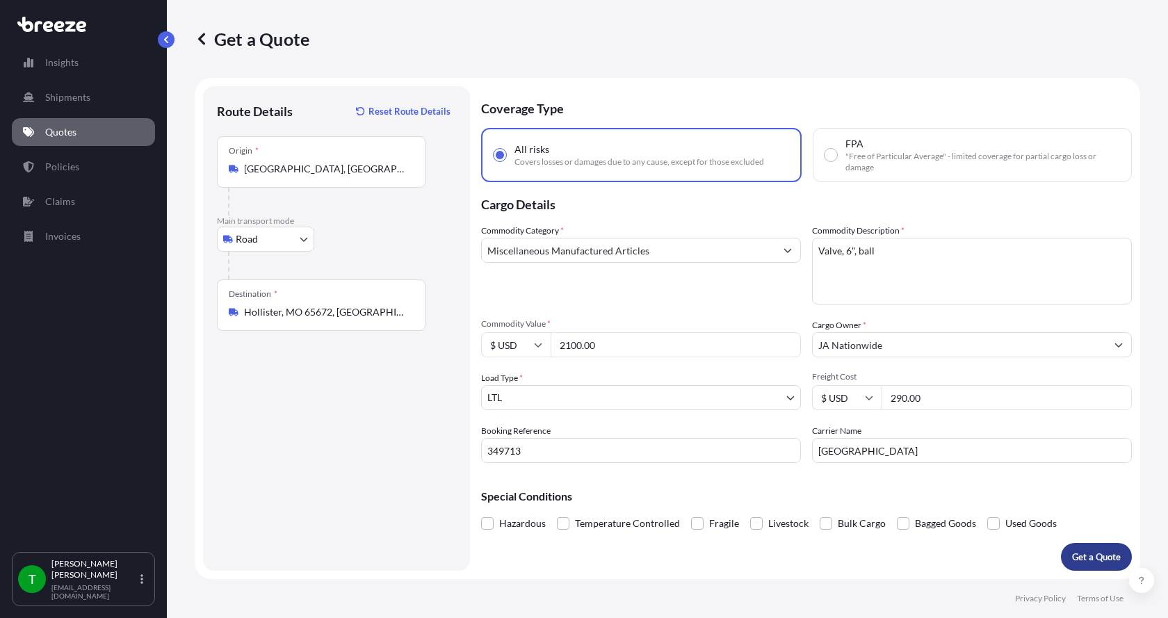
click at [1094, 547] on button "Get a Quote" at bounding box center [1096, 557] width 71 height 28
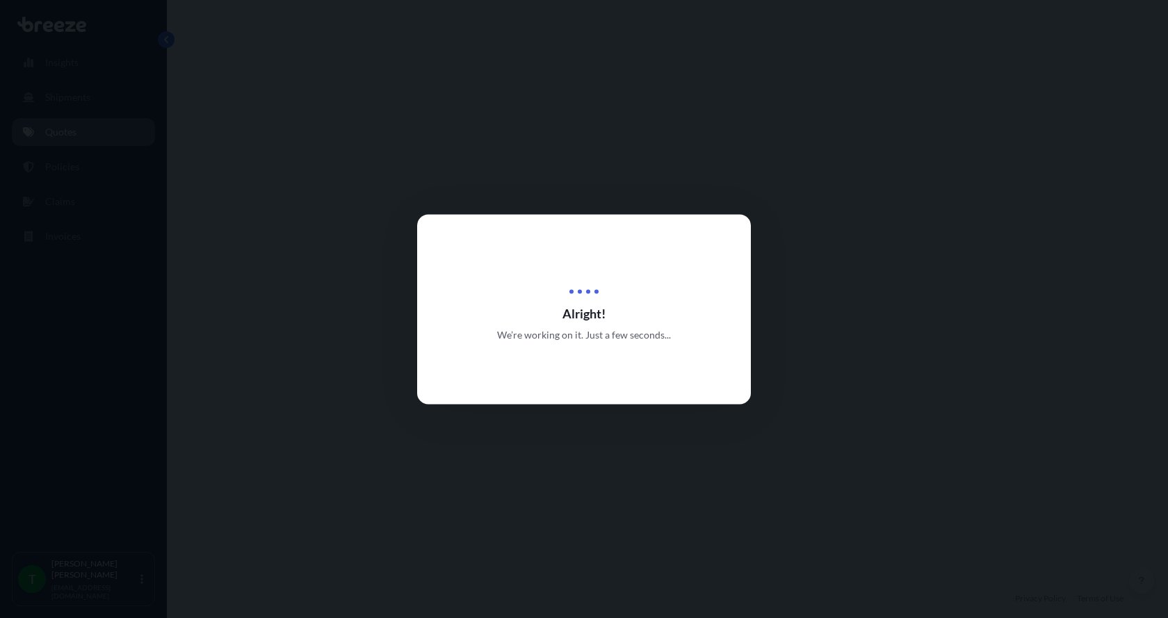
select select "Road"
select select "1"
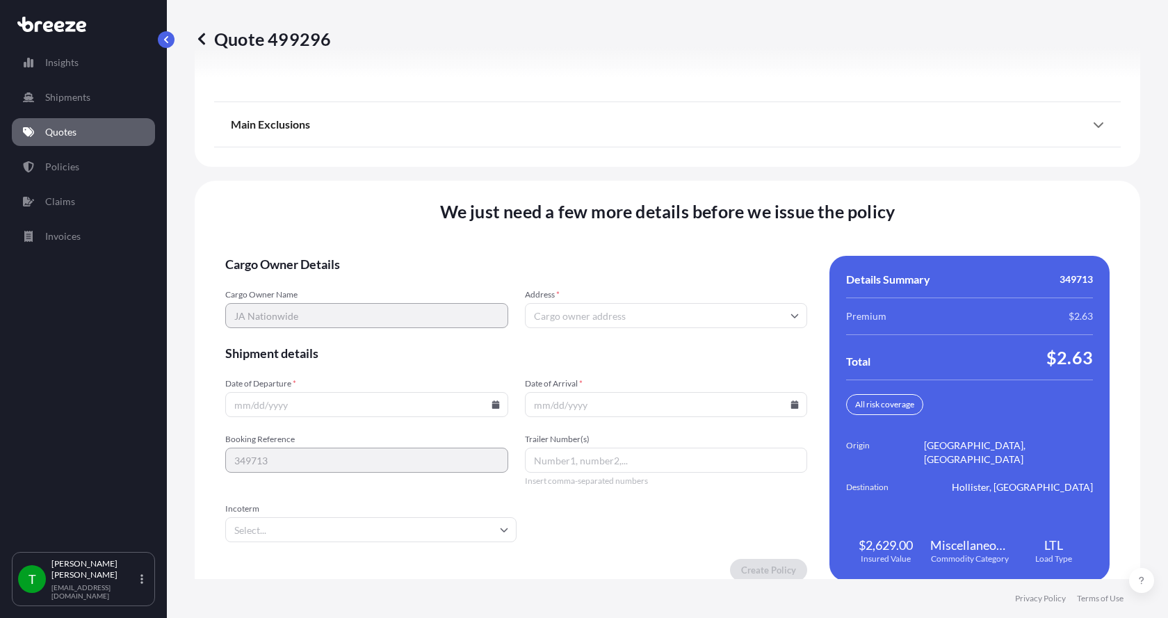
scroll to position [1830, 0]
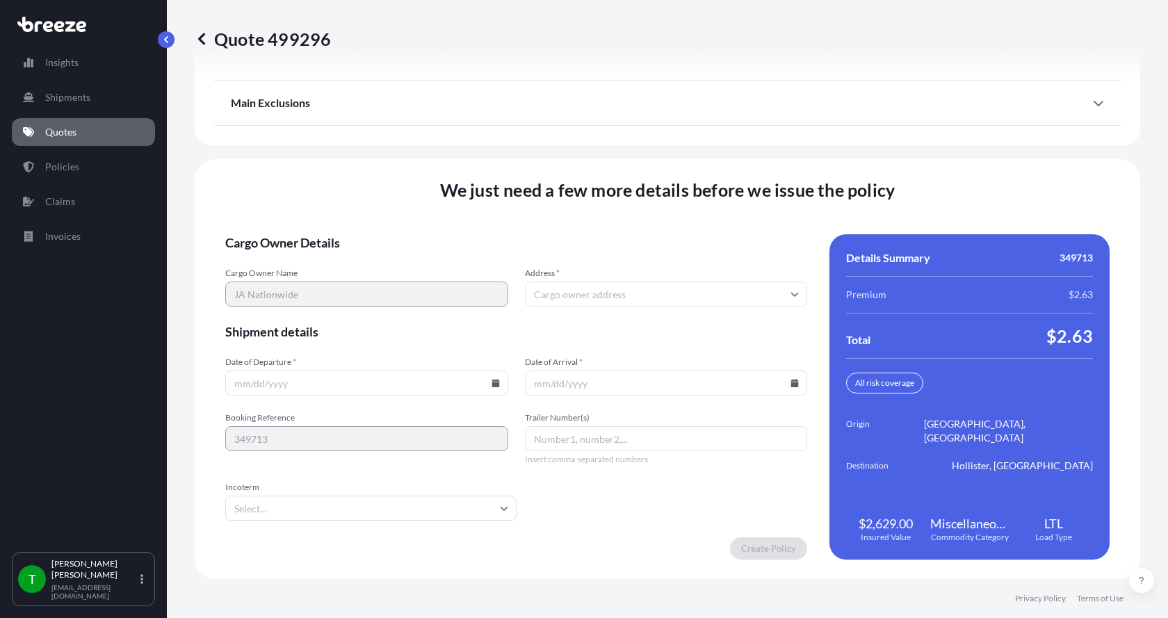
click at [589, 288] on input "Address *" at bounding box center [666, 294] width 283 height 25
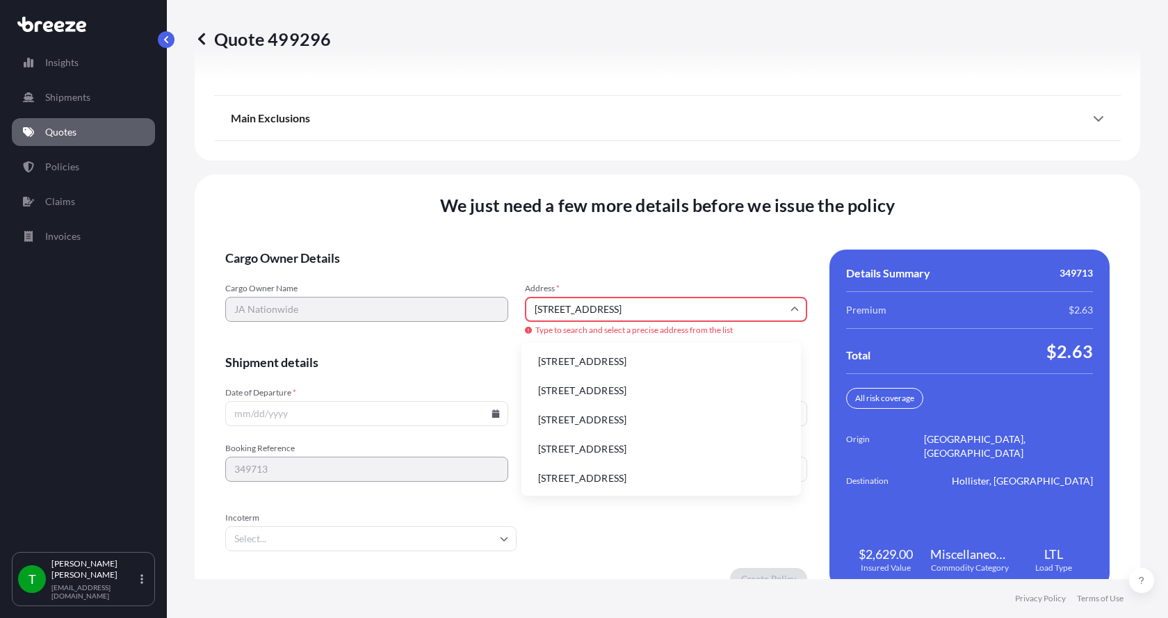
click at [613, 369] on li "[STREET_ADDRESS]" at bounding box center [661, 361] width 268 height 26
type input "[STREET_ADDRESS]"
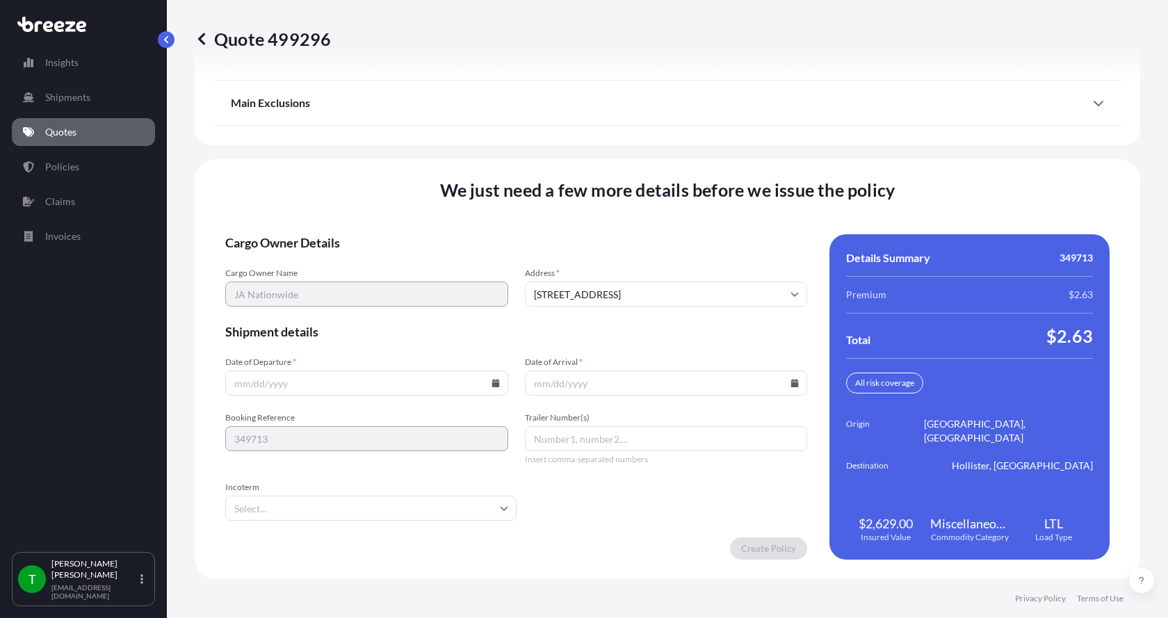
click at [492, 381] on icon at bounding box center [496, 383] width 8 height 8
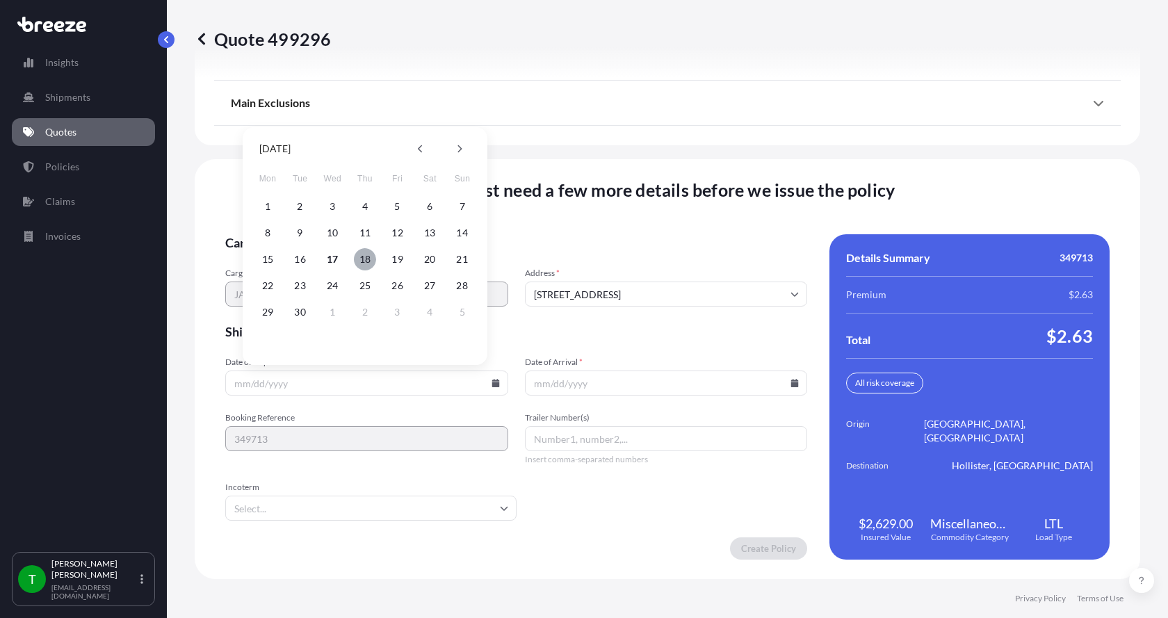
click at [364, 259] on button "18" at bounding box center [365, 259] width 22 height 22
type input "[DATE]"
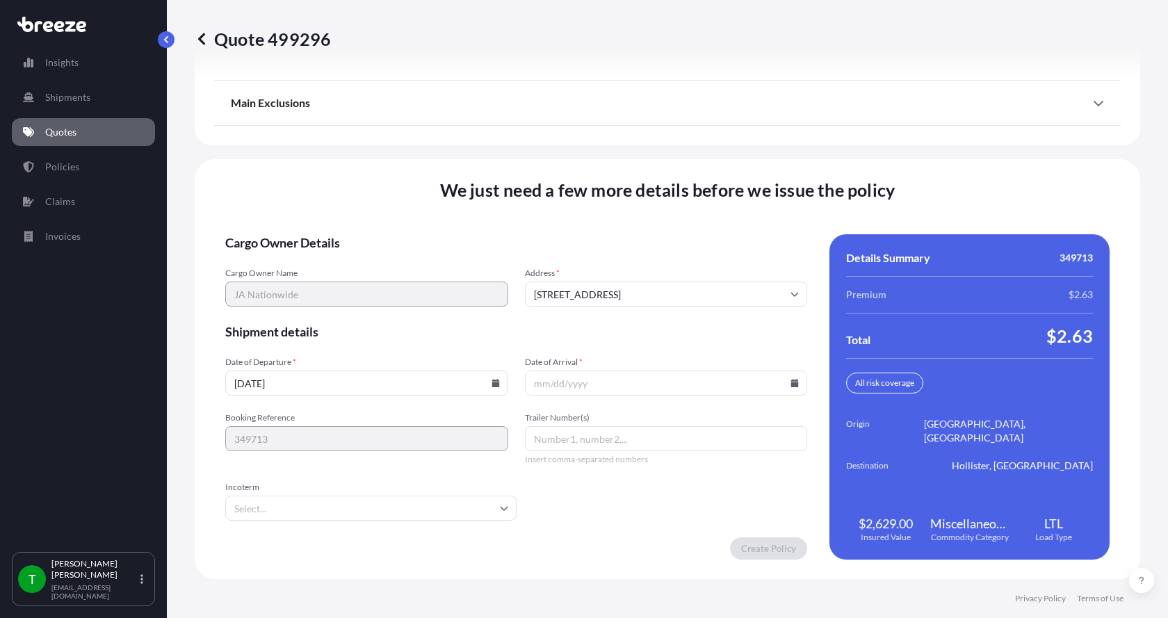
click at [794, 385] on input "Date of Arrival *" at bounding box center [666, 383] width 283 height 25
click at [781, 383] on input "Date of Arrival *" at bounding box center [666, 383] width 283 height 25
click at [792, 381] on icon at bounding box center [796, 383] width 8 height 8
click at [563, 279] on button "22" at bounding box center [564, 286] width 22 height 22
type input "[DATE]"
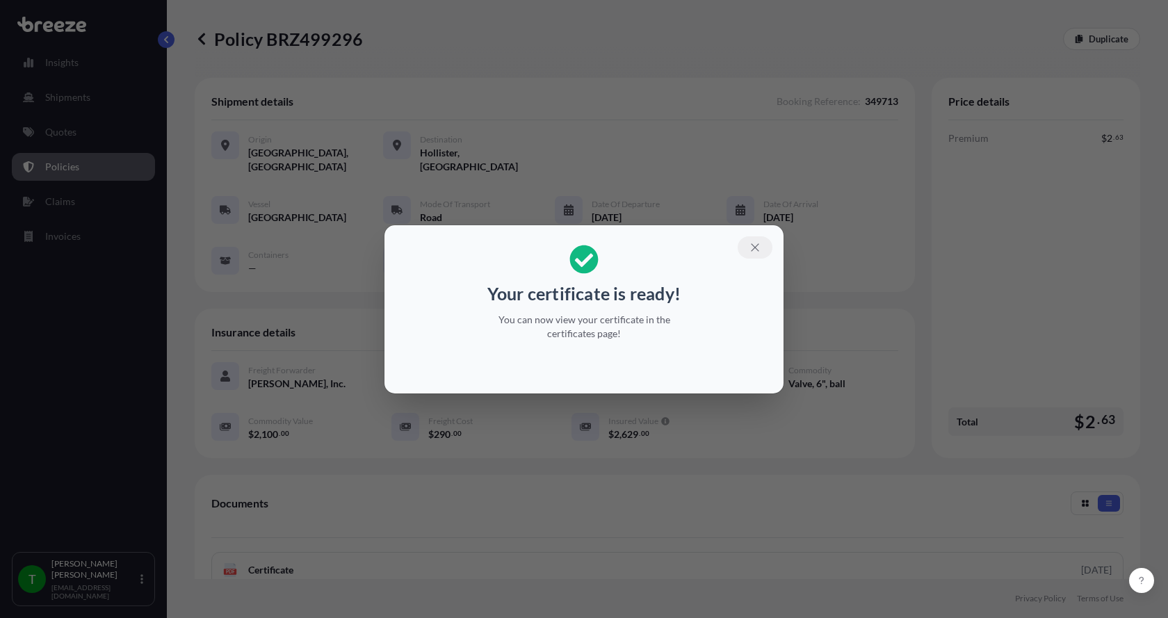
click at [757, 250] on icon "button" at bounding box center [755, 247] width 13 height 13
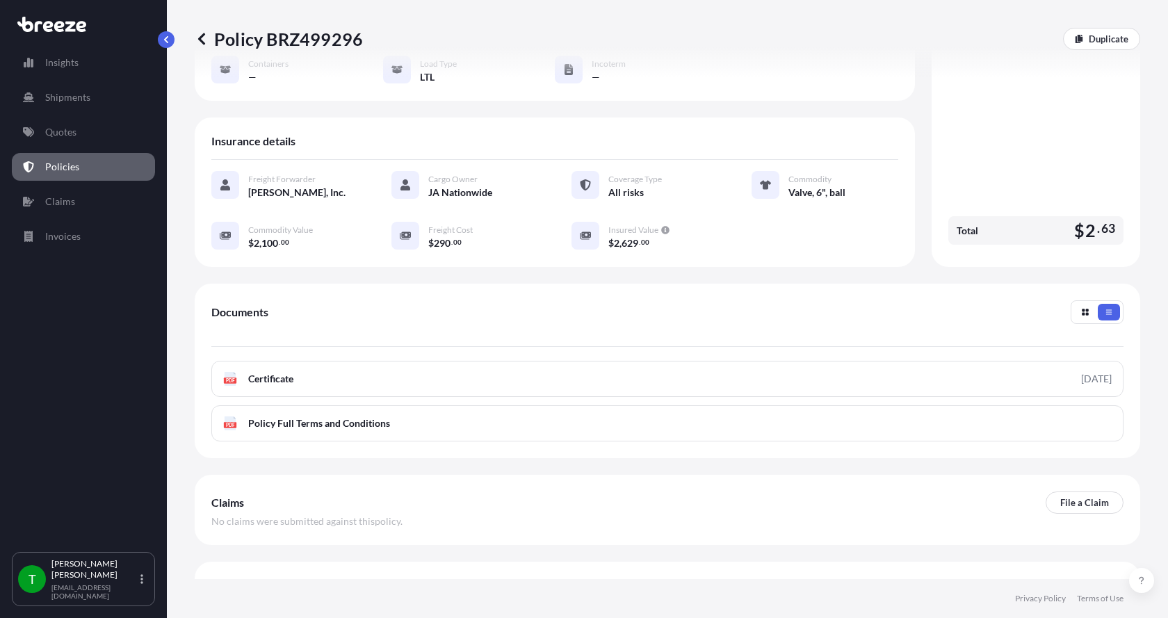
scroll to position [204, 0]
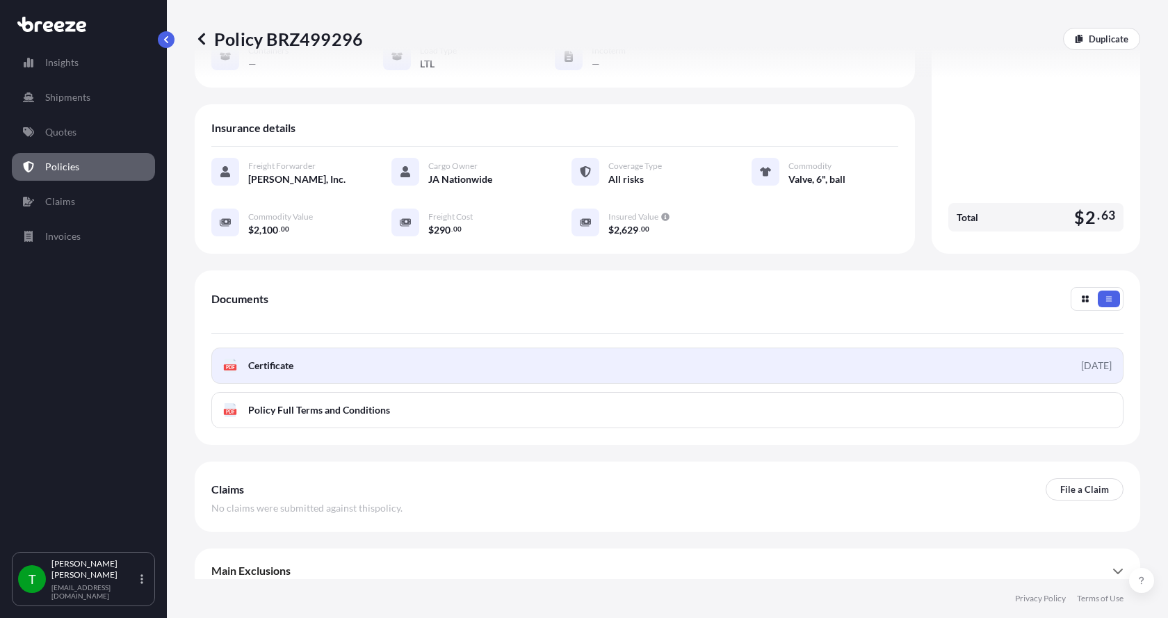
click at [230, 365] on text "PDF" at bounding box center [230, 367] width 9 height 5
